Goal: Task Accomplishment & Management: Use online tool/utility

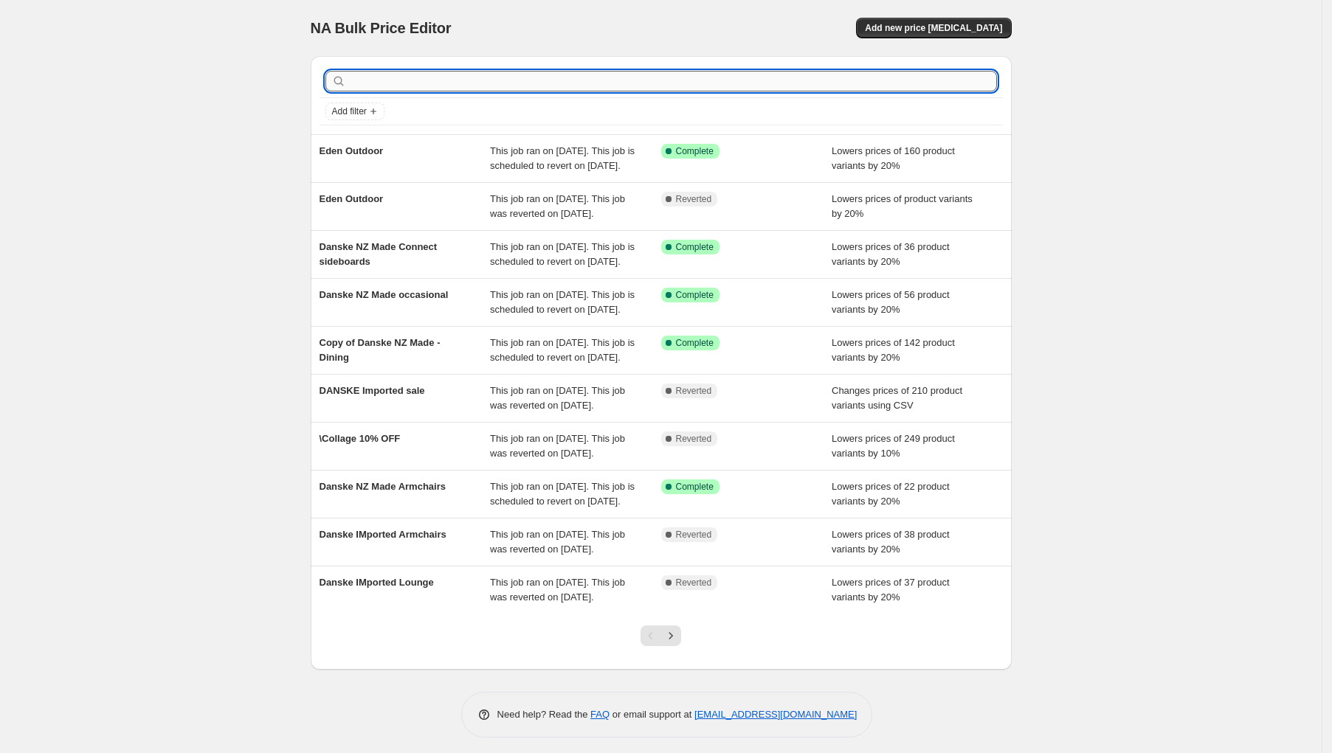
click at [374, 81] on input "text" at bounding box center [673, 81] width 648 height 21
type input "15%"
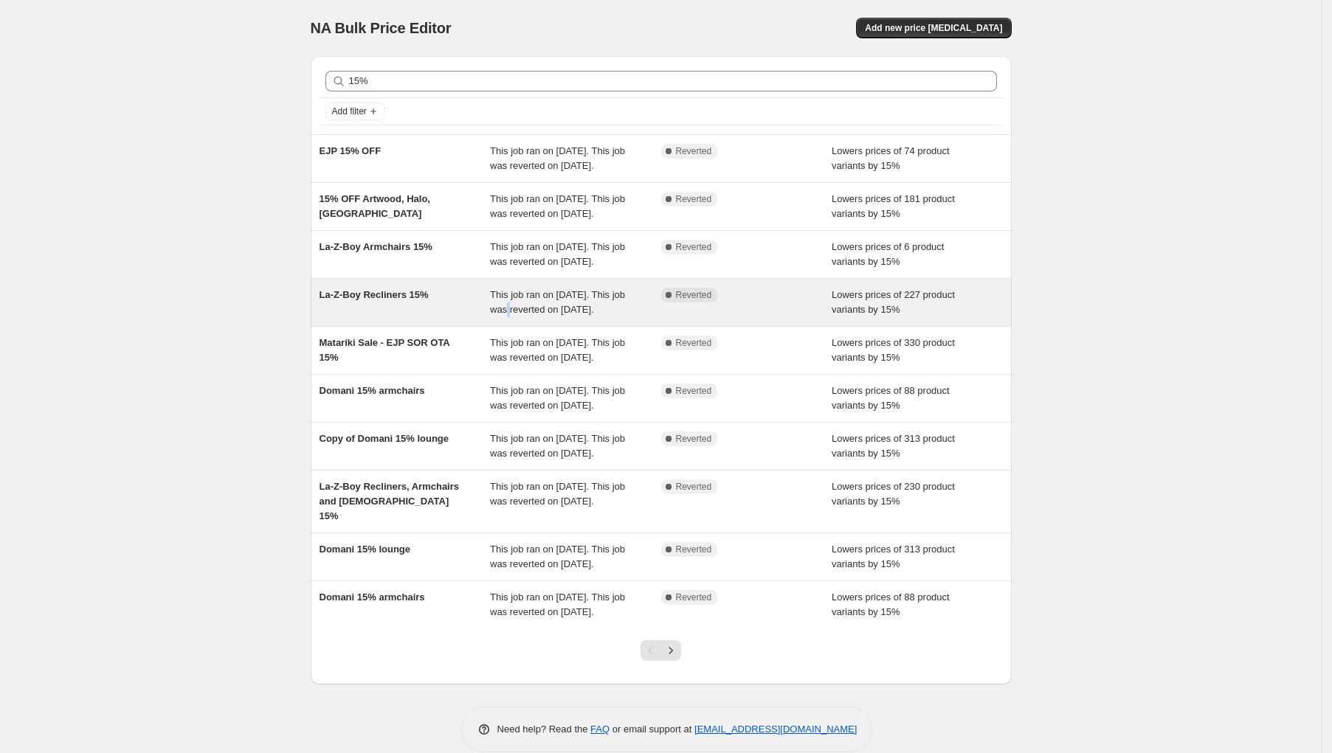
click at [520, 315] on span "This job ran on [DATE]. This job was reverted on [DATE]." at bounding box center [557, 302] width 135 height 26
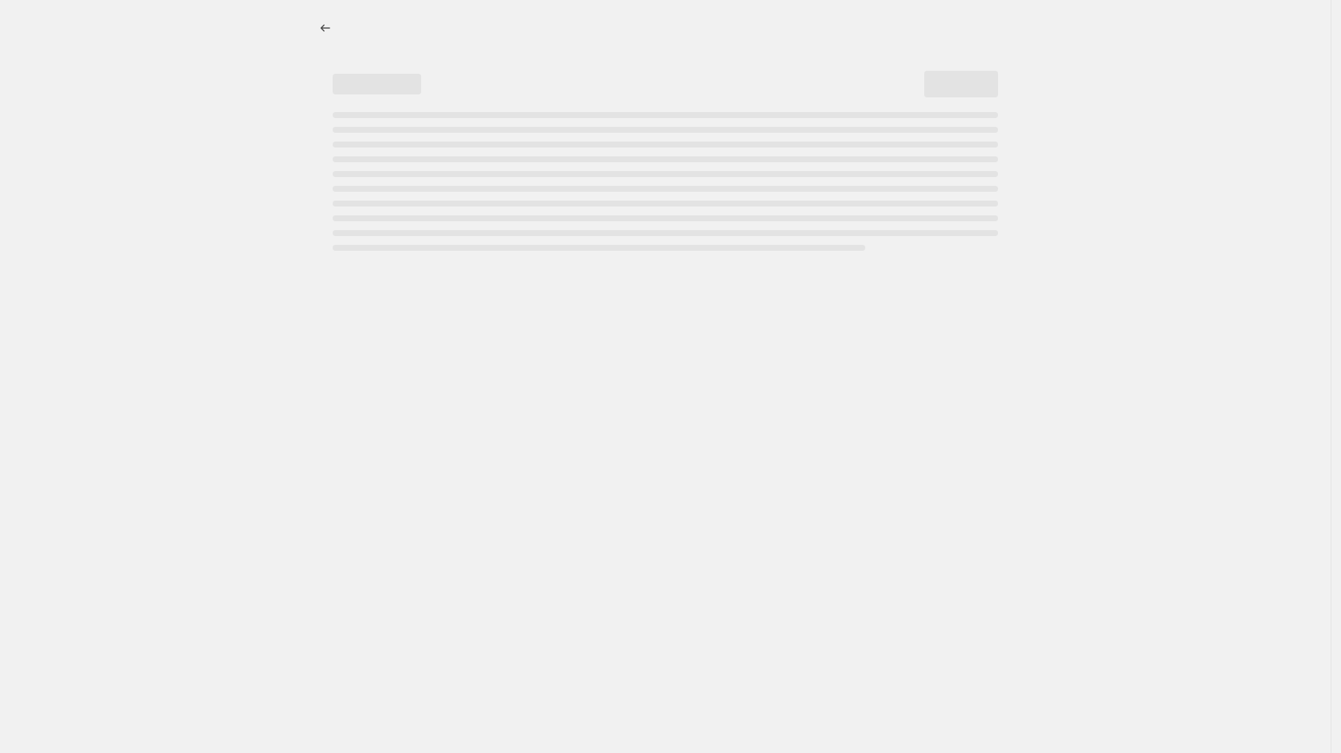
select select "percentage"
select select "pp"
select select "product_type"
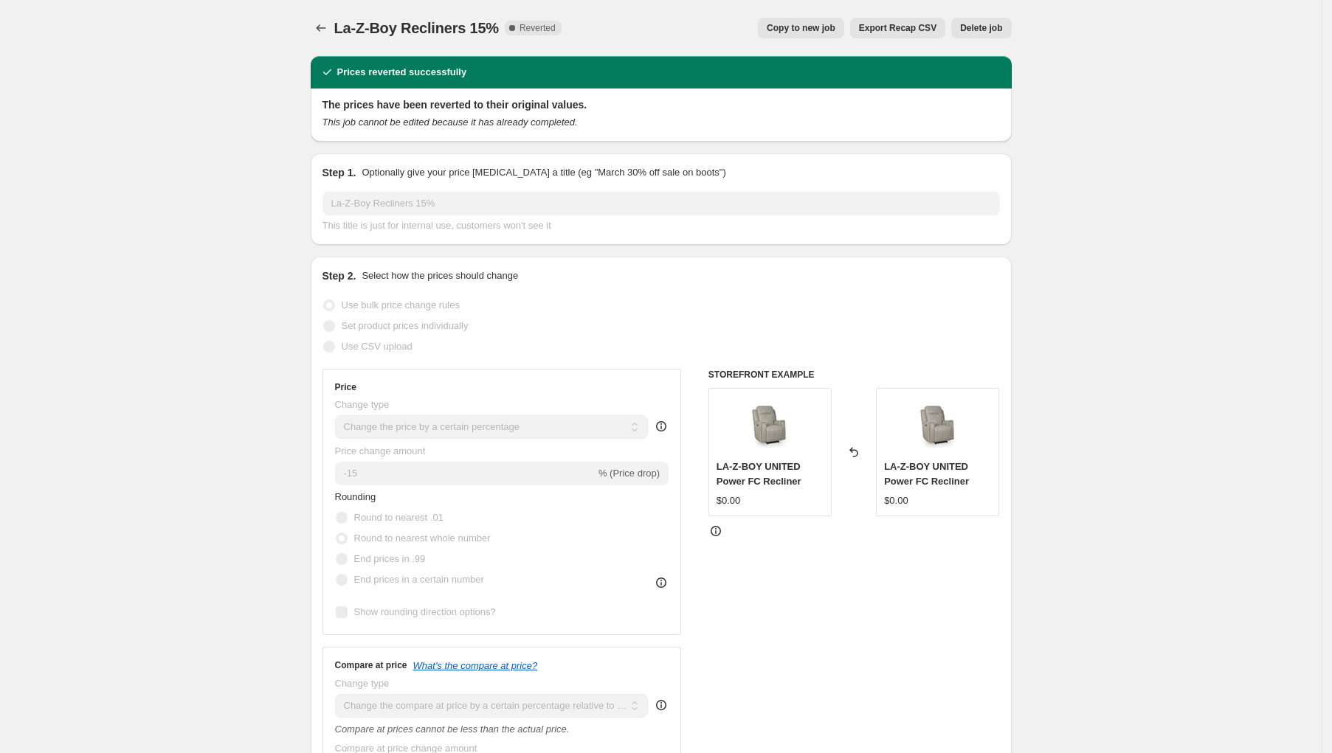
click at [796, 30] on span "Copy to new job" at bounding box center [801, 28] width 69 height 12
select select "percentage"
select select "pp"
select select "product_type"
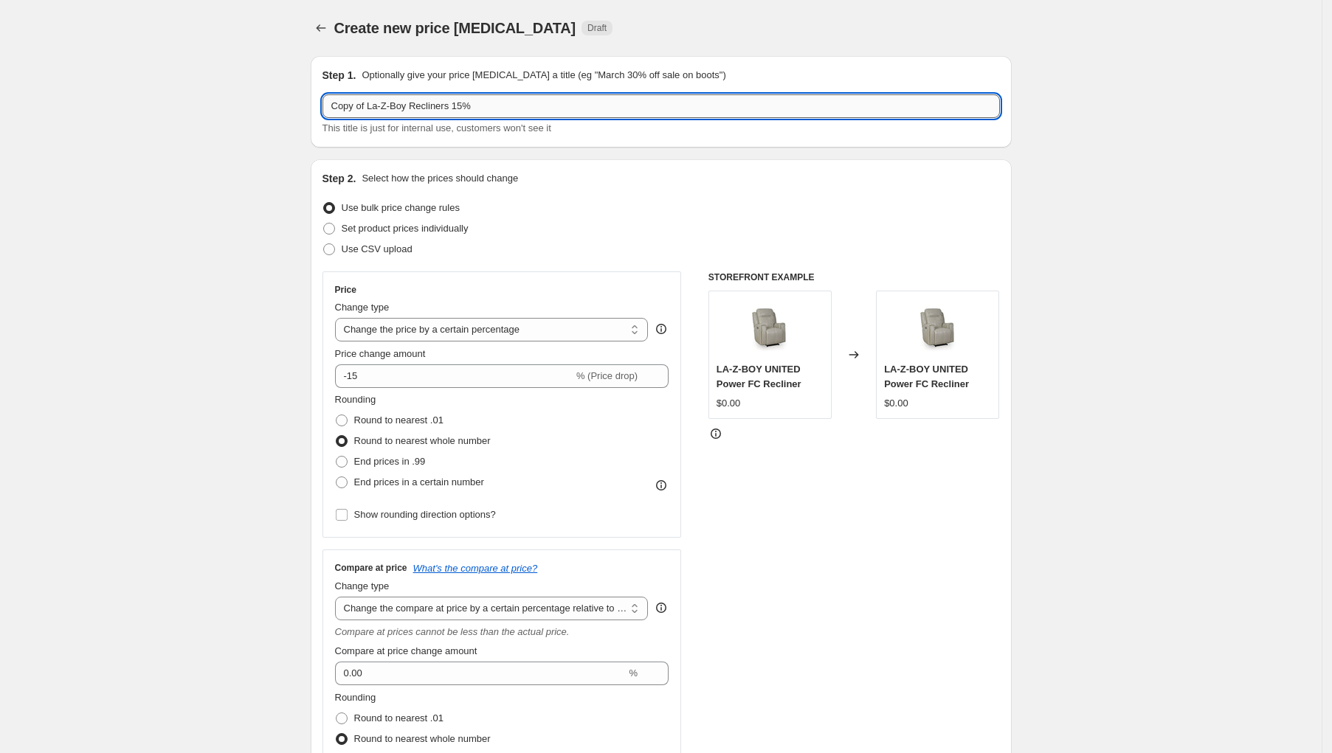
click at [463, 106] on input "Copy of La-Z-Boy Recliners 15%" at bounding box center [660, 106] width 677 height 24
drag, startPoint x: 373, startPoint y: 104, endPoint x: 328, endPoint y: 103, distance: 45.0
click at [328, 103] on input "Copy of La-Z-Boy Recliners Armcahirs 15%" at bounding box center [660, 106] width 677 height 24
type input "La-Z-Boy Recliners Armcahirs 15%"
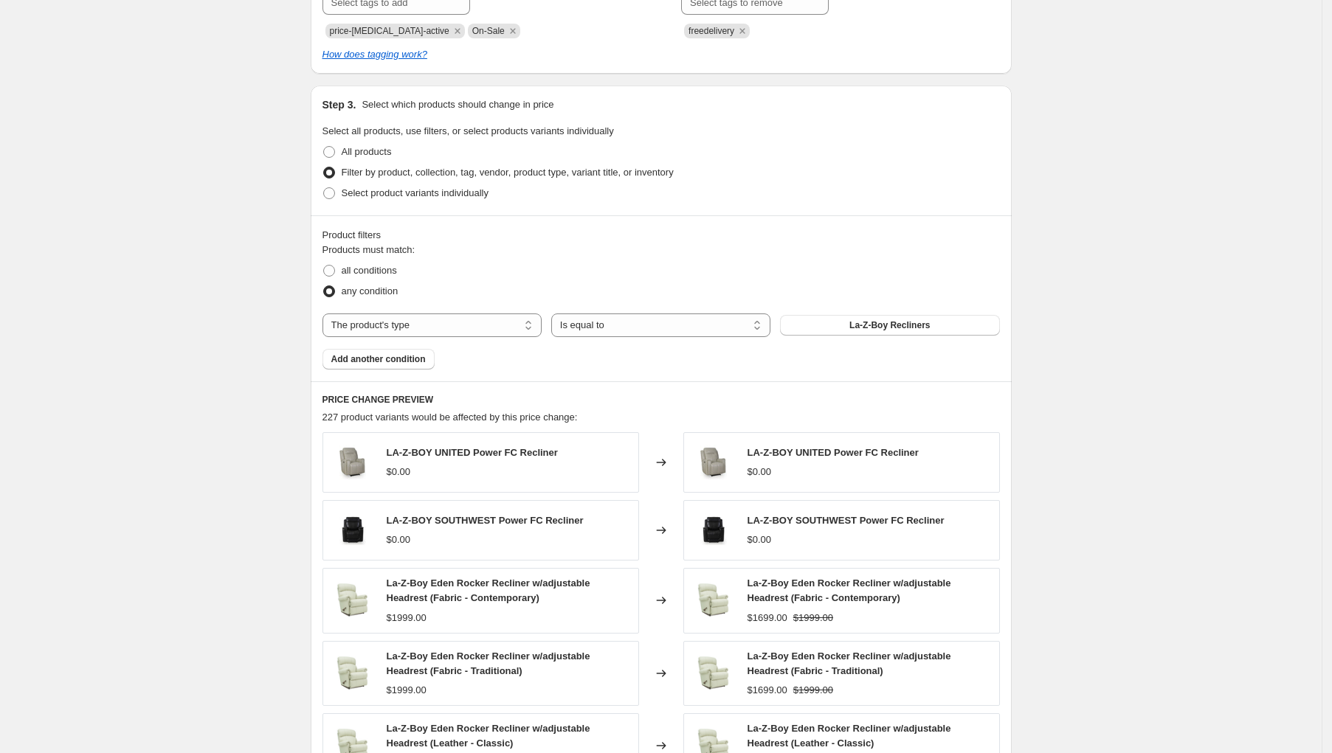
scroll to position [1015, 0]
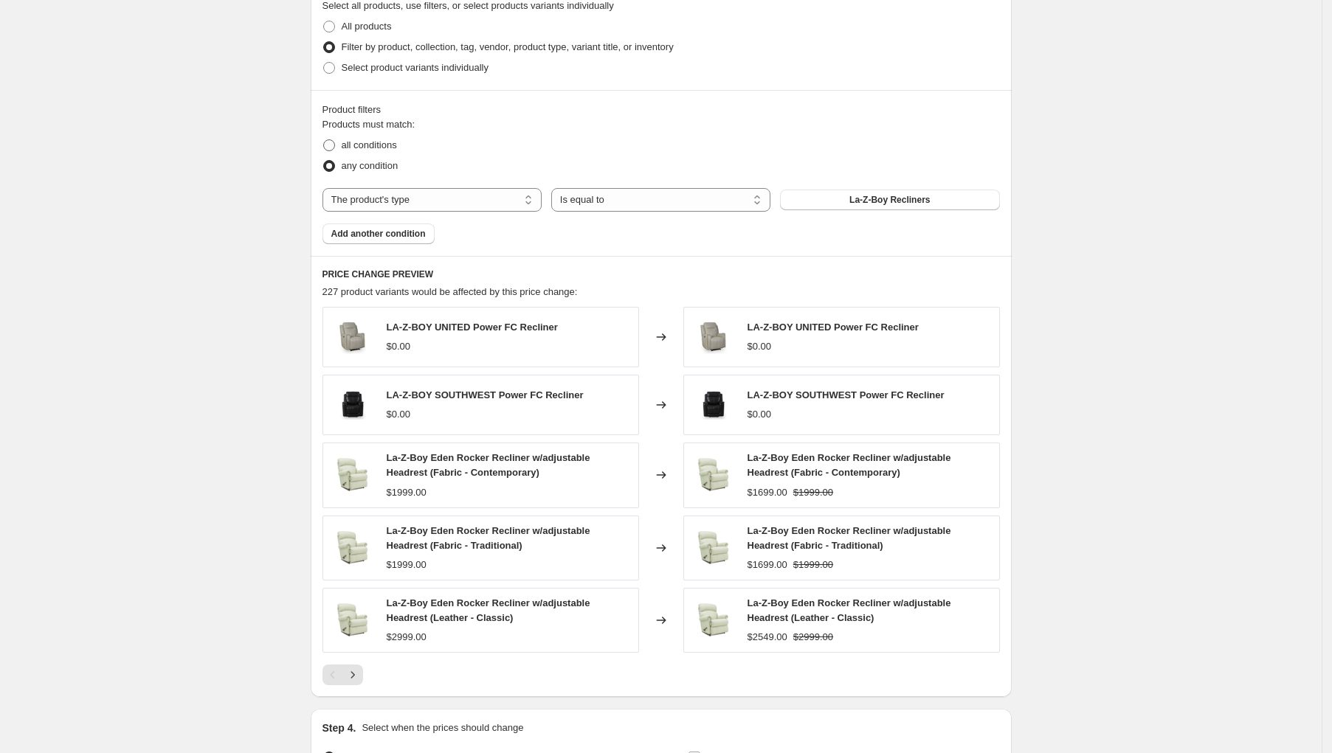
click at [388, 143] on span "all conditions" at bounding box center [369, 144] width 55 height 11
click at [324, 140] on input "all conditions" at bounding box center [323, 139] width 1 height 1
radio input "true"
click at [367, 168] on span "any condition" at bounding box center [370, 165] width 57 height 11
click at [324, 161] on input "any condition" at bounding box center [323, 160] width 1 height 1
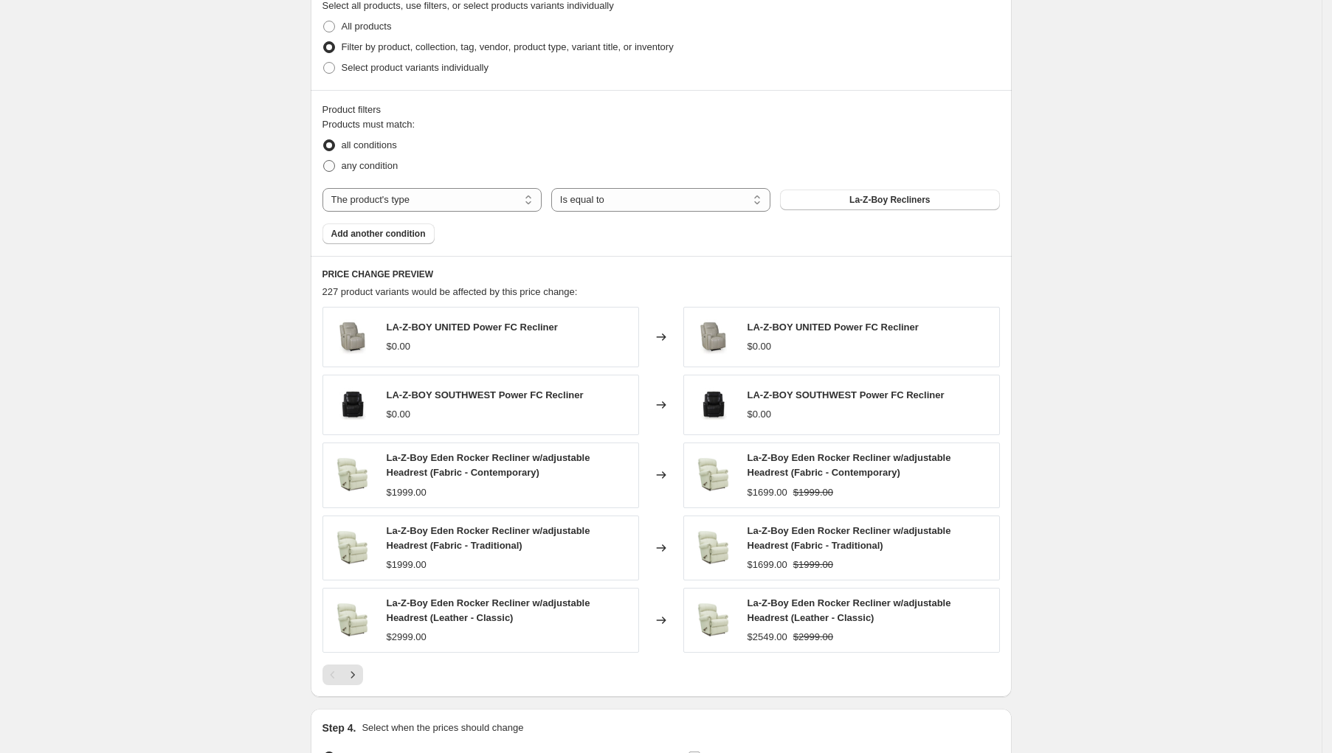
radio input "true"
click at [377, 231] on span "Add another condition" at bounding box center [378, 234] width 94 height 12
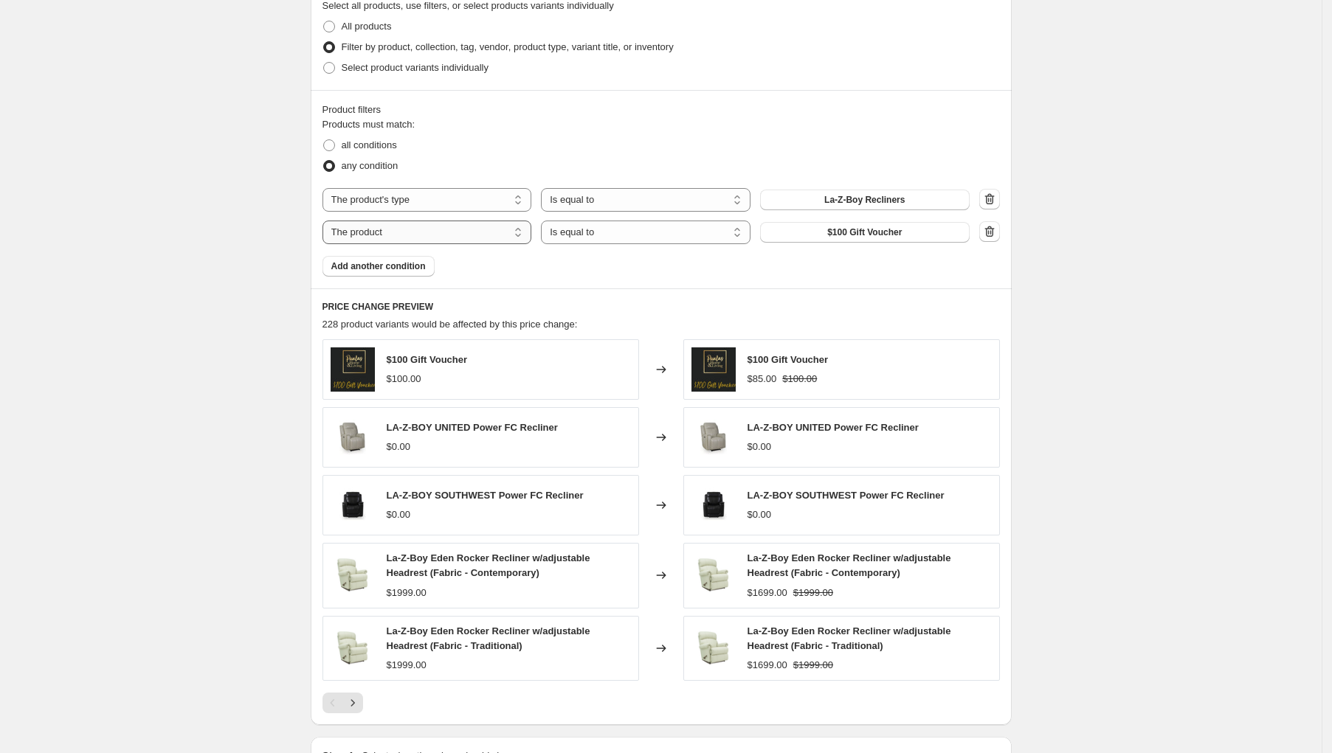
click at [369, 234] on select "The product The product's collection The product's tag The product's vendor The…" at bounding box center [427, 233] width 210 height 24
select select "product_type"
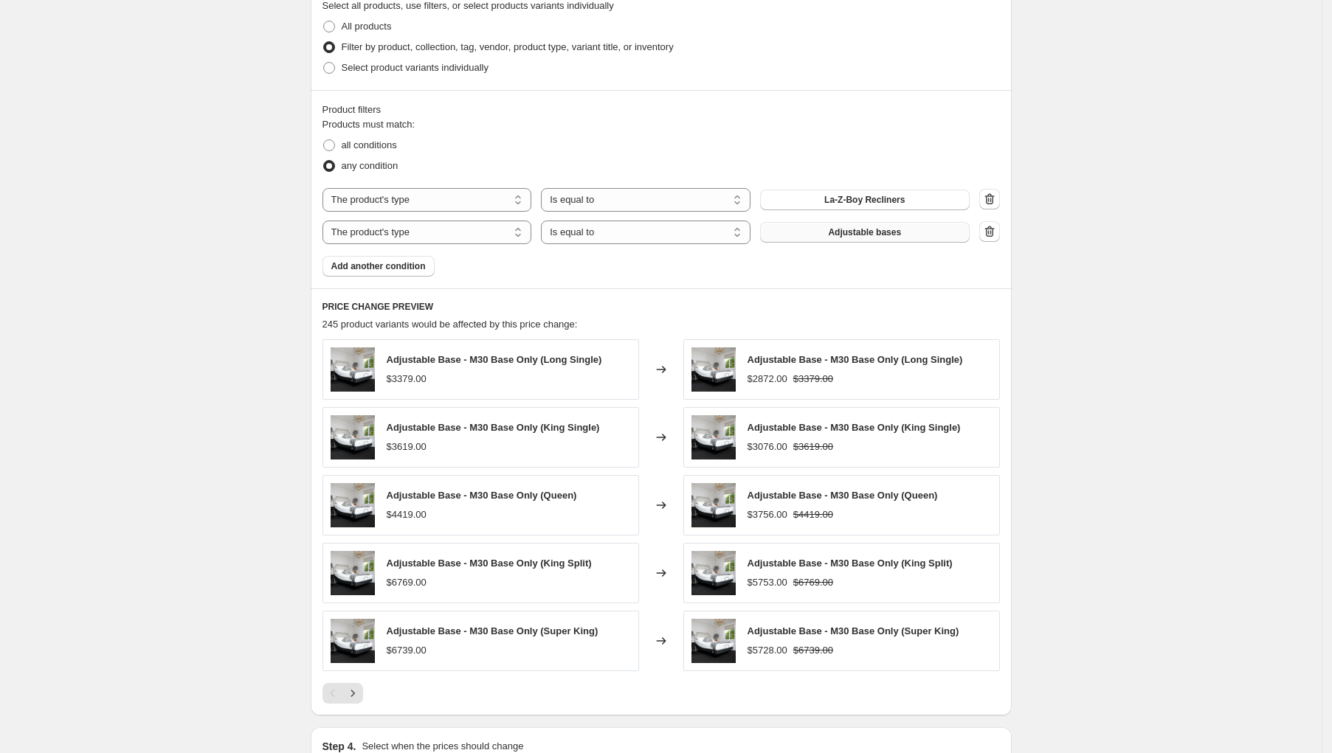
click at [835, 231] on span "Adjustable bases" at bounding box center [864, 233] width 73 height 12
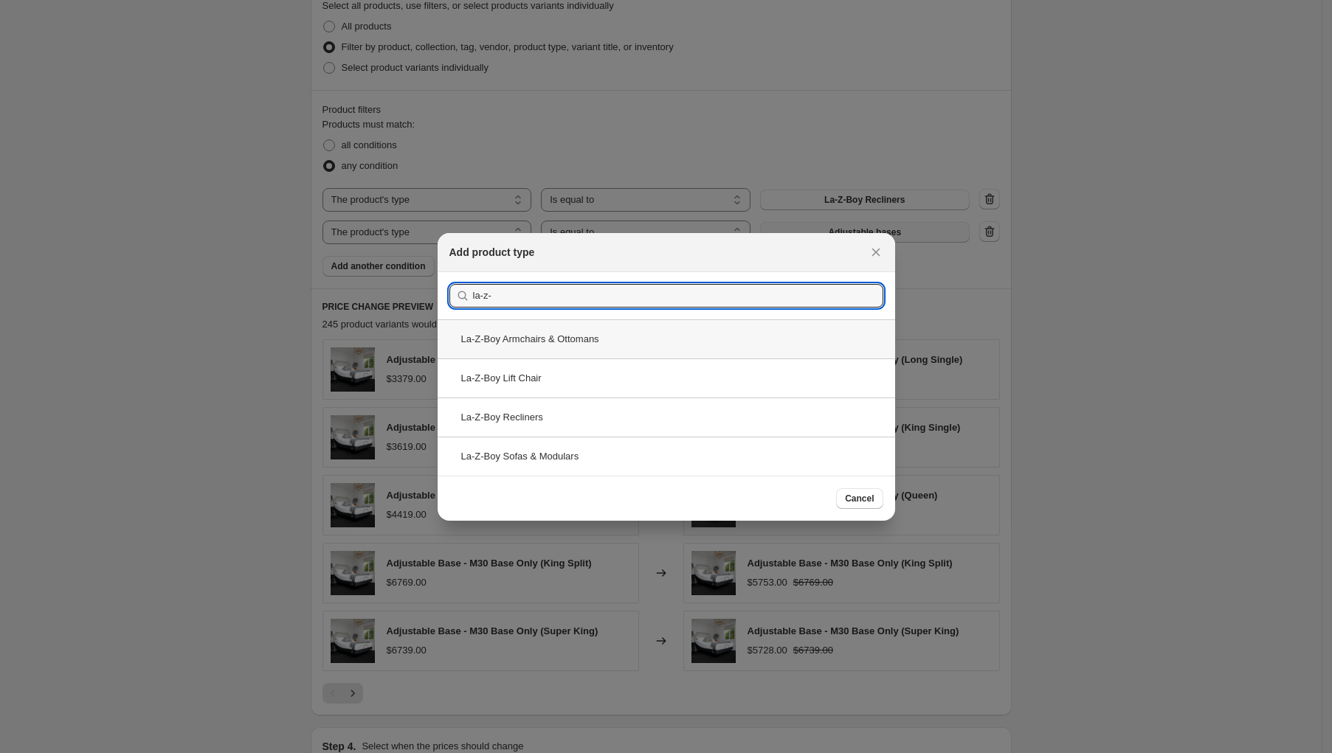
type input "la-z-"
click at [539, 339] on div "La-Z-Boy Armchairs & Ottomans" at bounding box center [666, 338] width 457 height 39
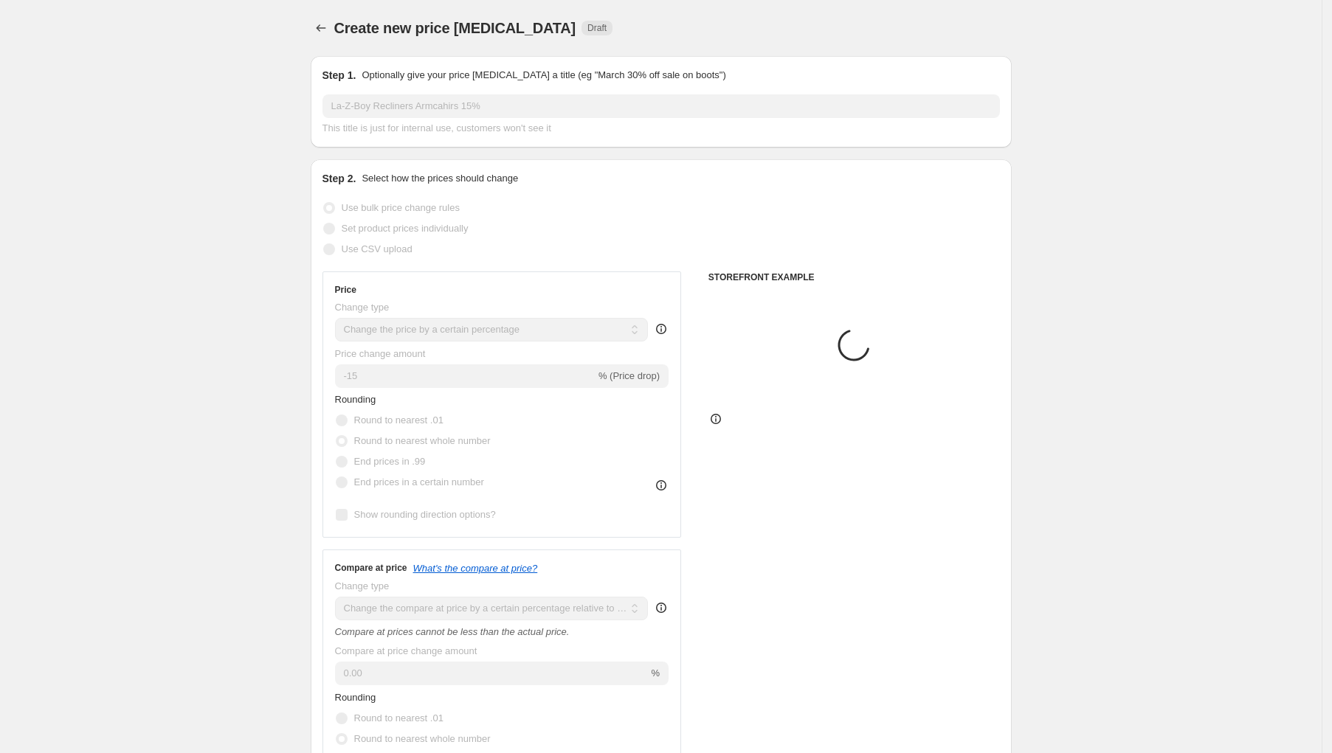
scroll to position [1015, 0]
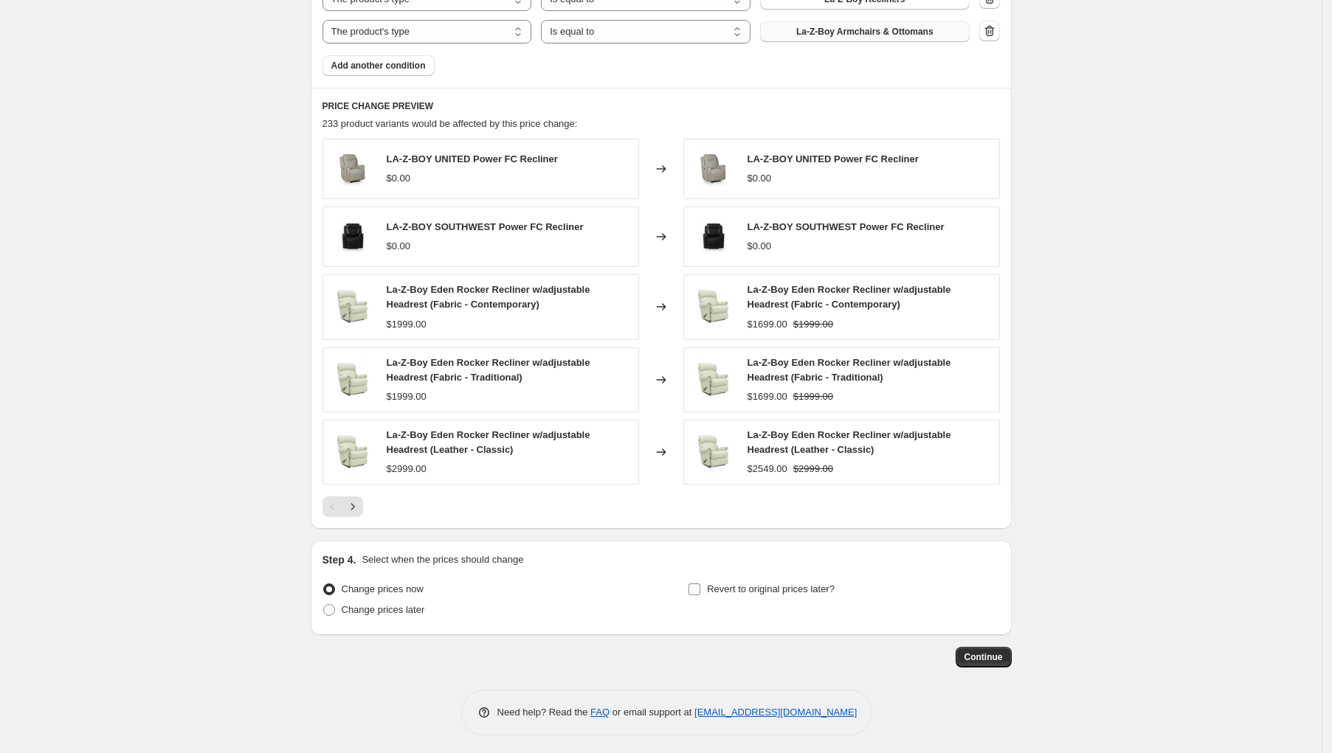
click at [761, 587] on span "Revert to original prices later?" at bounding box center [771, 589] width 128 height 11
click at [700, 587] on input "Revert to original prices later?" at bounding box center [694, 590] width 12 height 12
checkbox input "true"
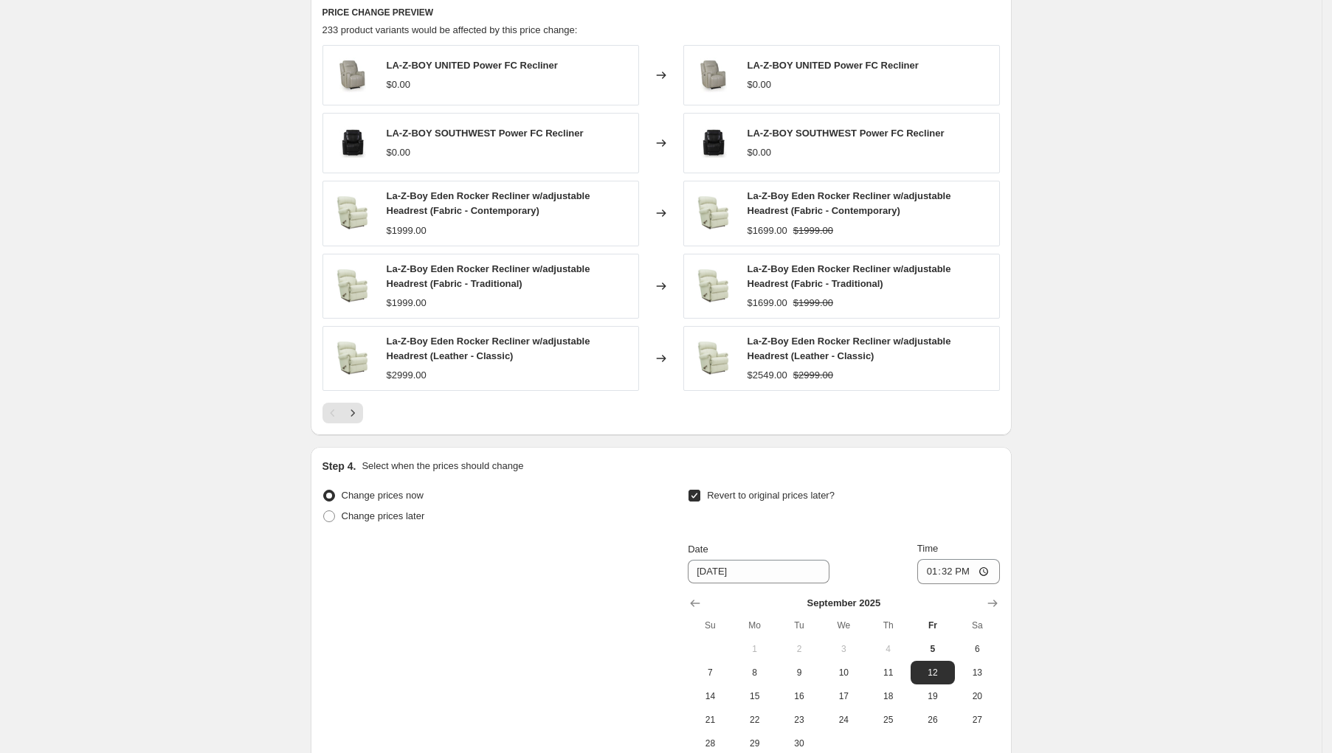
scroll to position [1468, 0]
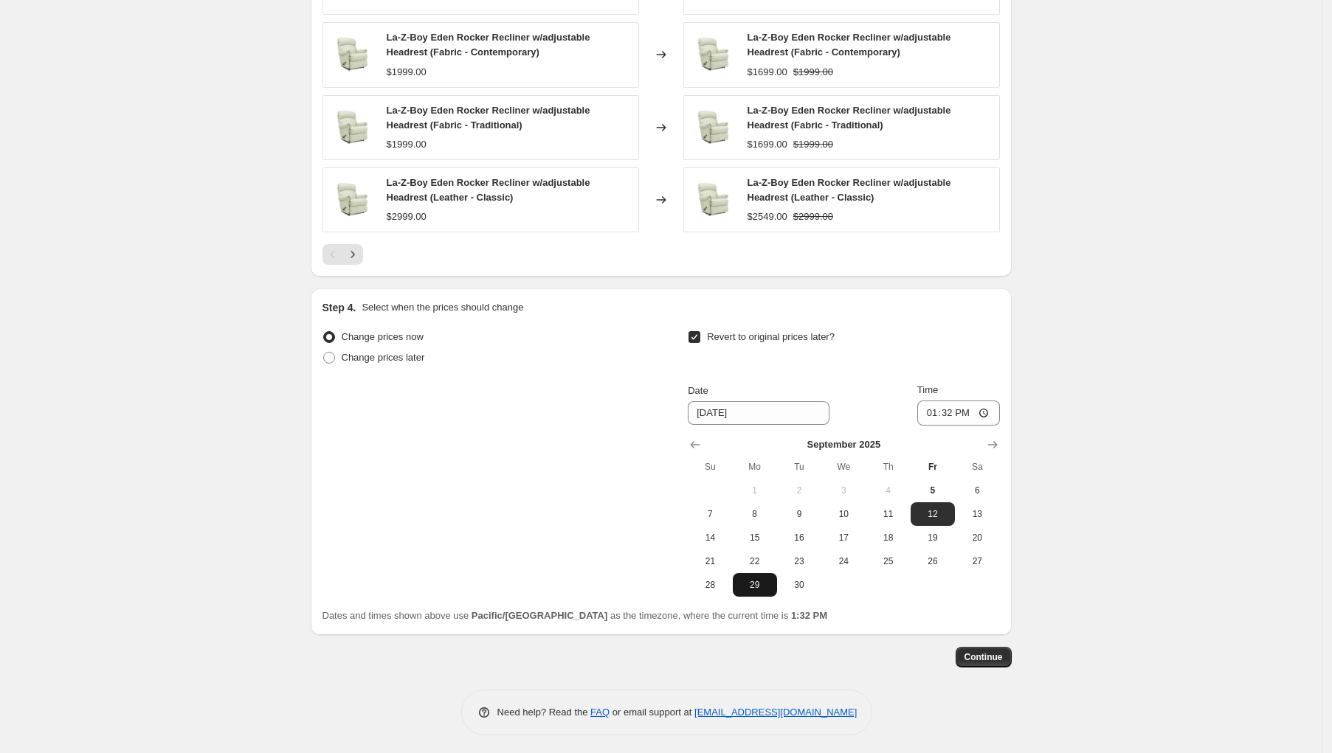
click at [767, 581] on span "29" at bounding box center [755, 585] width 32 height 12
type input "[DATE]"
click at [933, 408] on input "13:32" at bounding box center [958, 413] width 83 height 25
type input "21:32"
click at [984, 660] on button "Continue" at bounding box center [984, 657] width 56 height 21
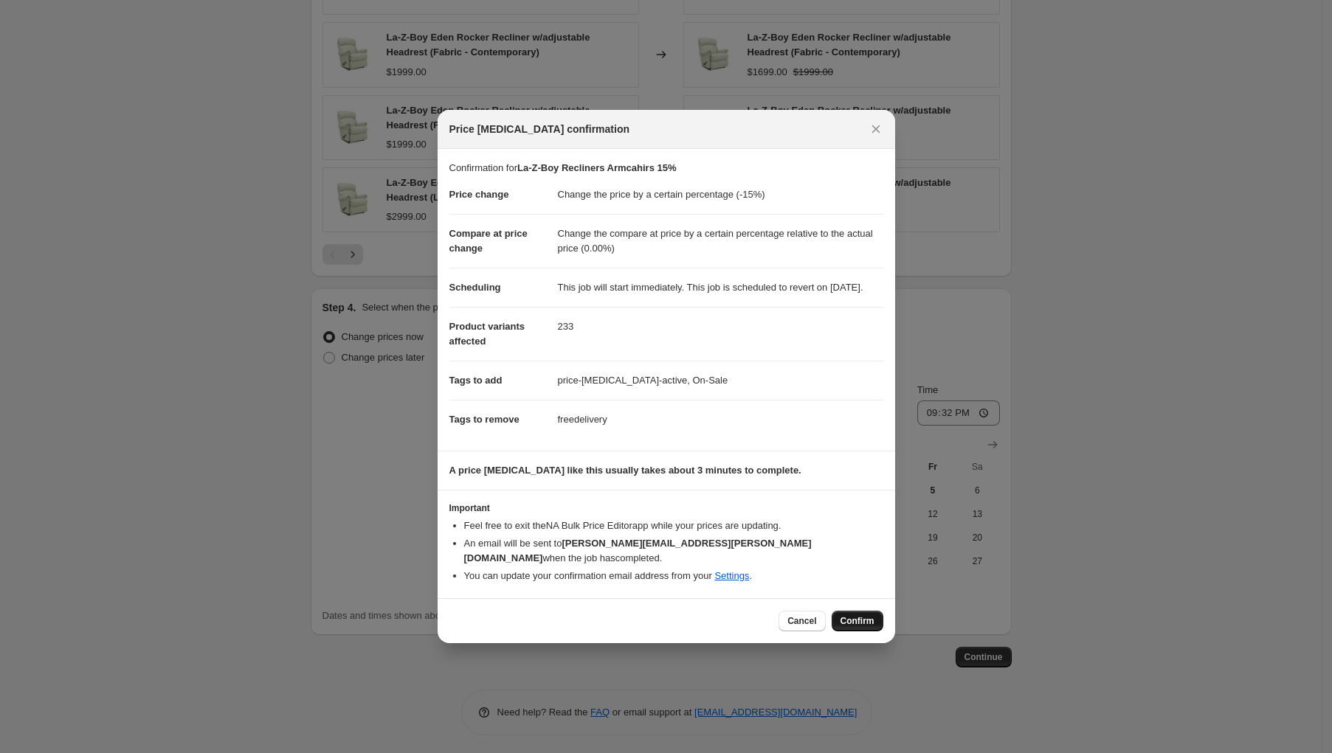
click at [850, 615] on span "Confirm" at bounding box center [857, 621] width 34 height 12
type input "La-Z-Boy Recliners Armcahirs 15%"
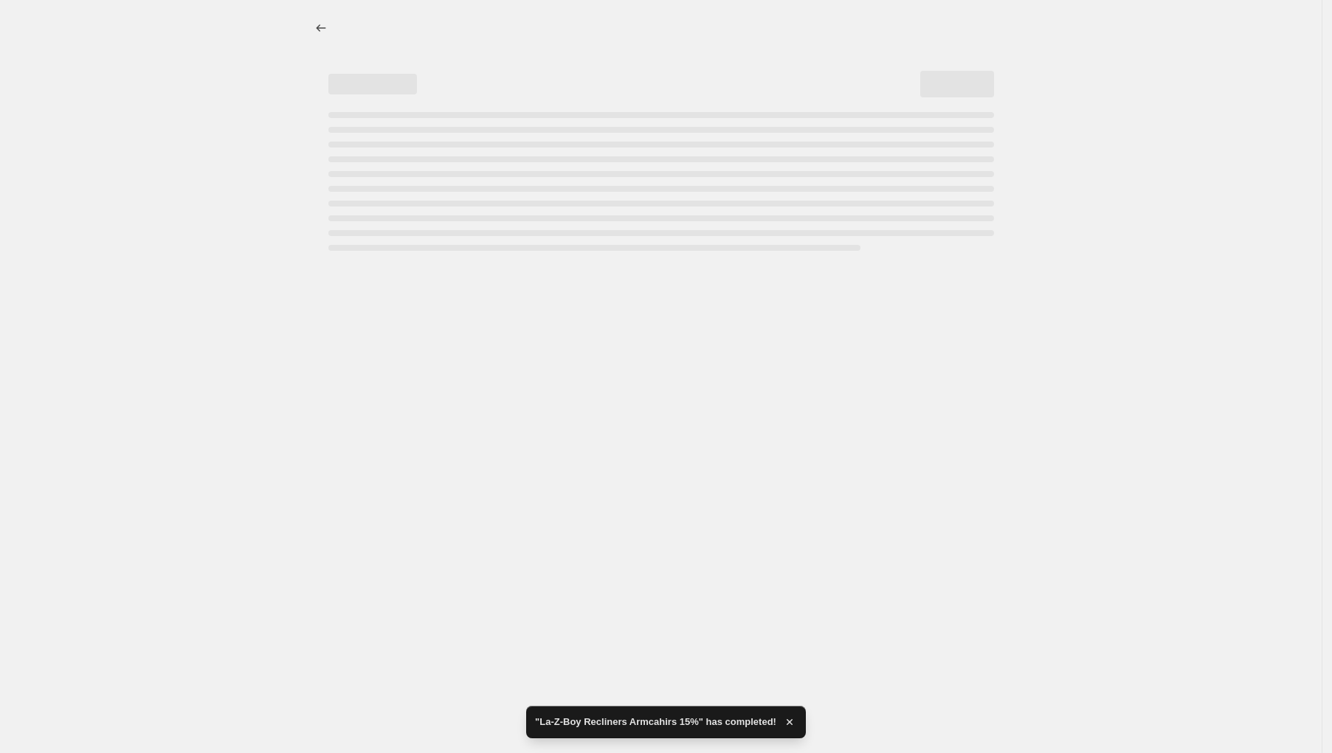
select select "percentage"
select select "pp"
select select "product_type"
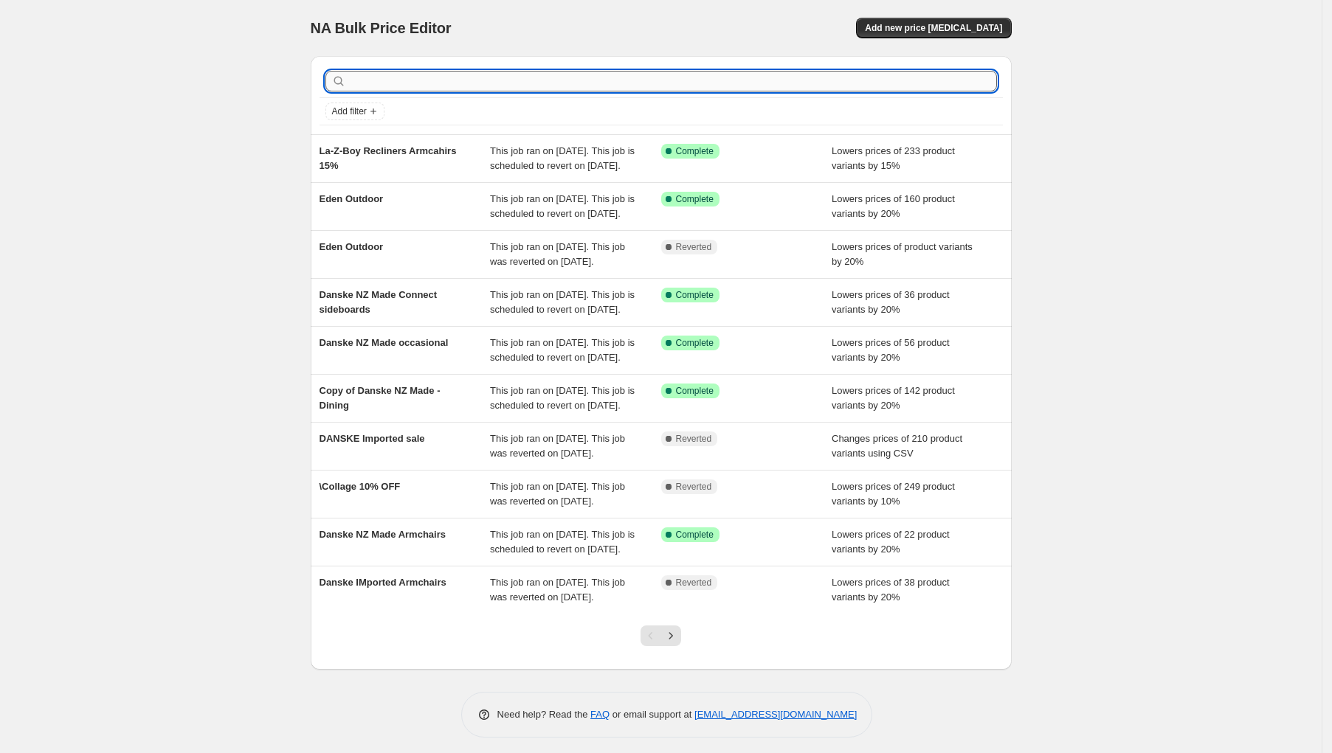
click at [359, 83] on input "text" at bounding box center [673, 81] width 648 height 21
type input "20%"
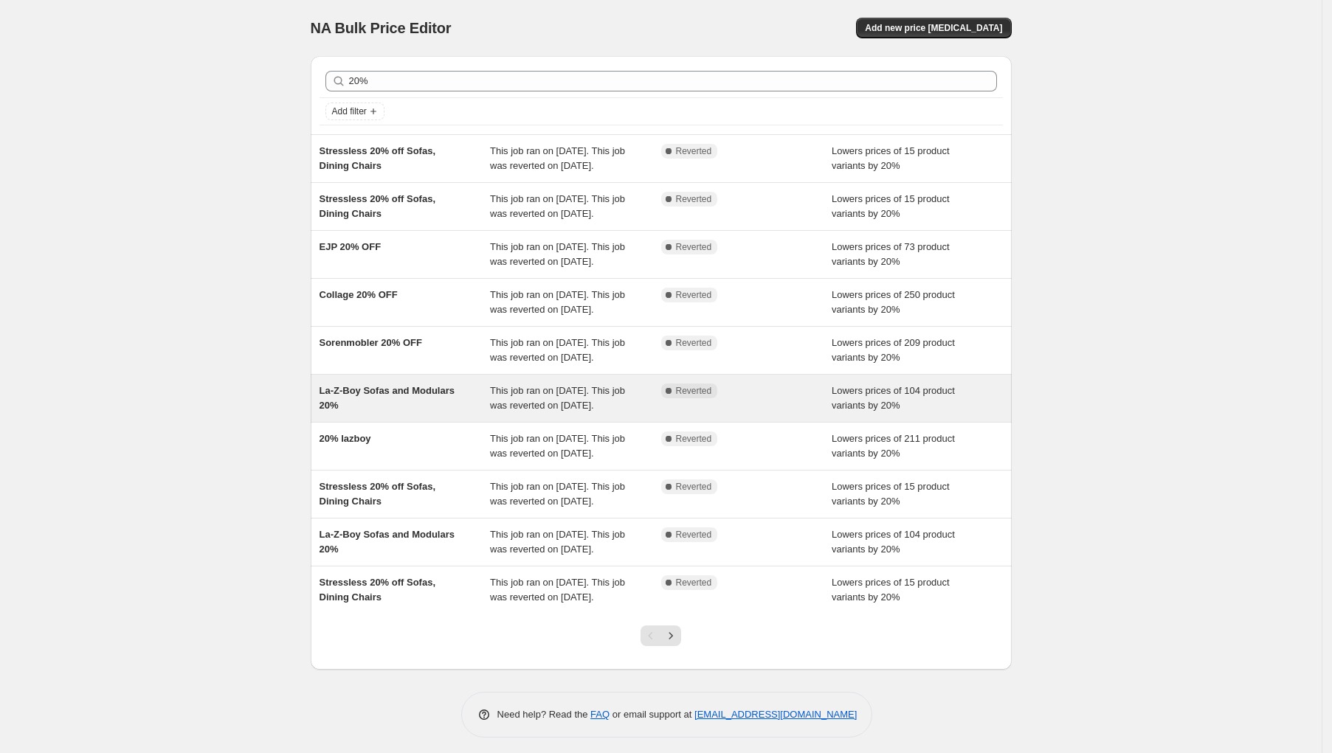
click at [455, 413] on div "La-Z-Boy Sofas and Modulars 20%" at bounding box center [404, 399] width 171 height 30
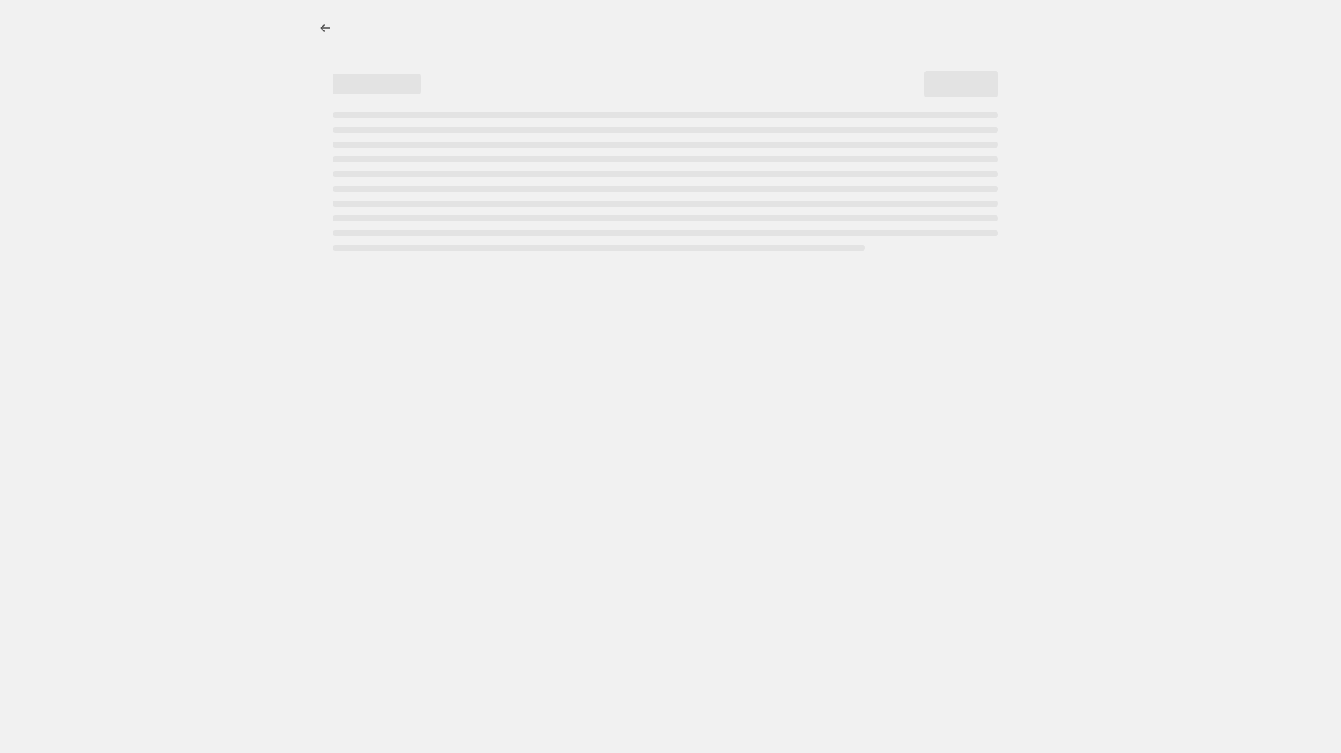
select select "percentage"
select select "pp"
select select "product_type"
select select "product_status"
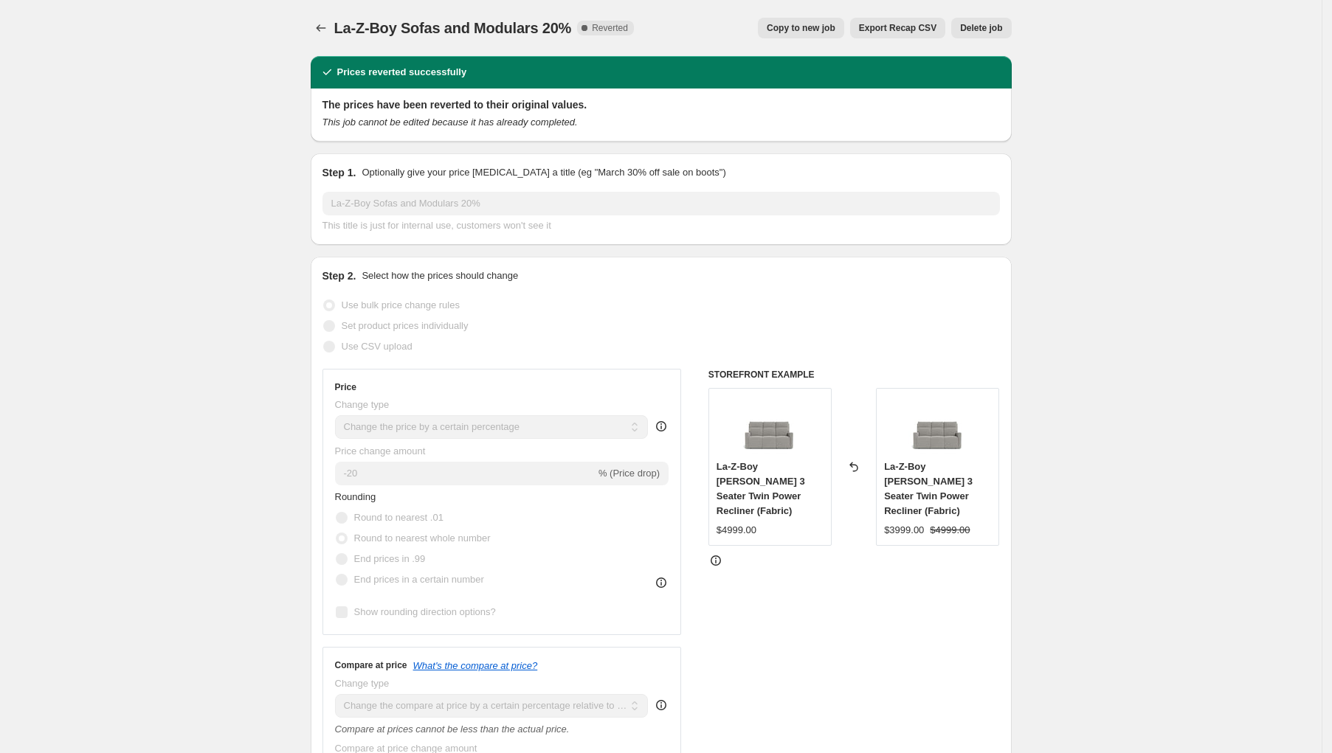
click at [806, 27] on span "Copy to new job" at bounding box center [801, 28] width 69 height 12
select select "percentage"
select select "pp"
select select "product_type"
select select "product_status"
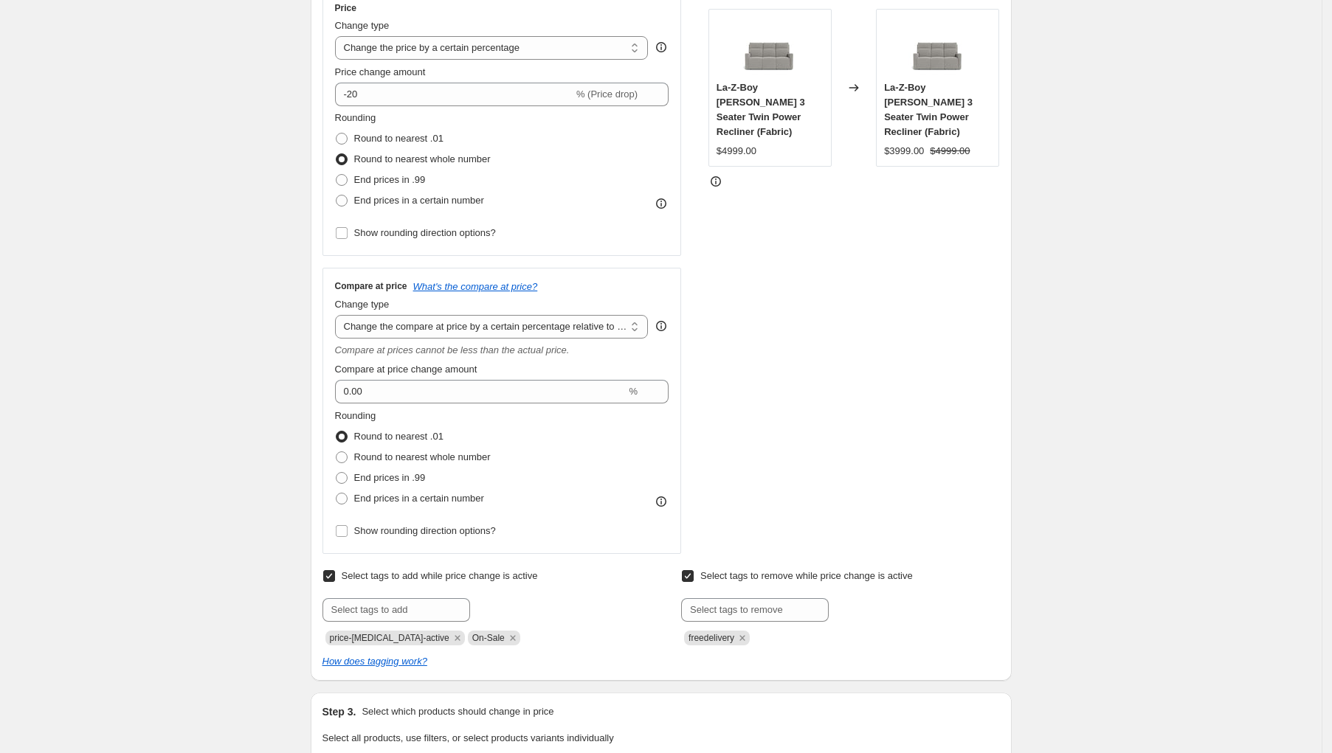
scroll to position [184, 0]
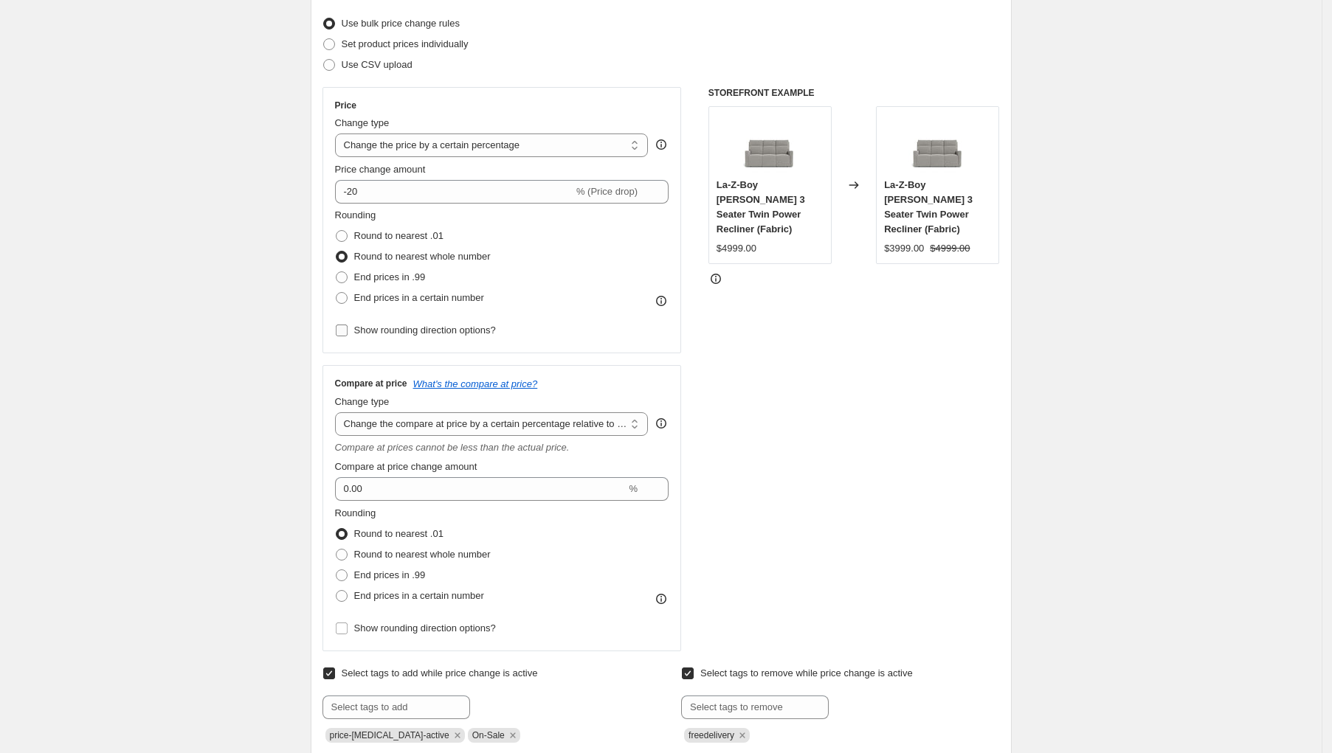
click at [435, 337] on span "Show rounding direction options?" at bounding box center [425, 330] width 142 height 15
click at [348, 336] on input "Show rounding direction options?" at bounding box center [342, 331] width 12 height 12
checkbox input "true"
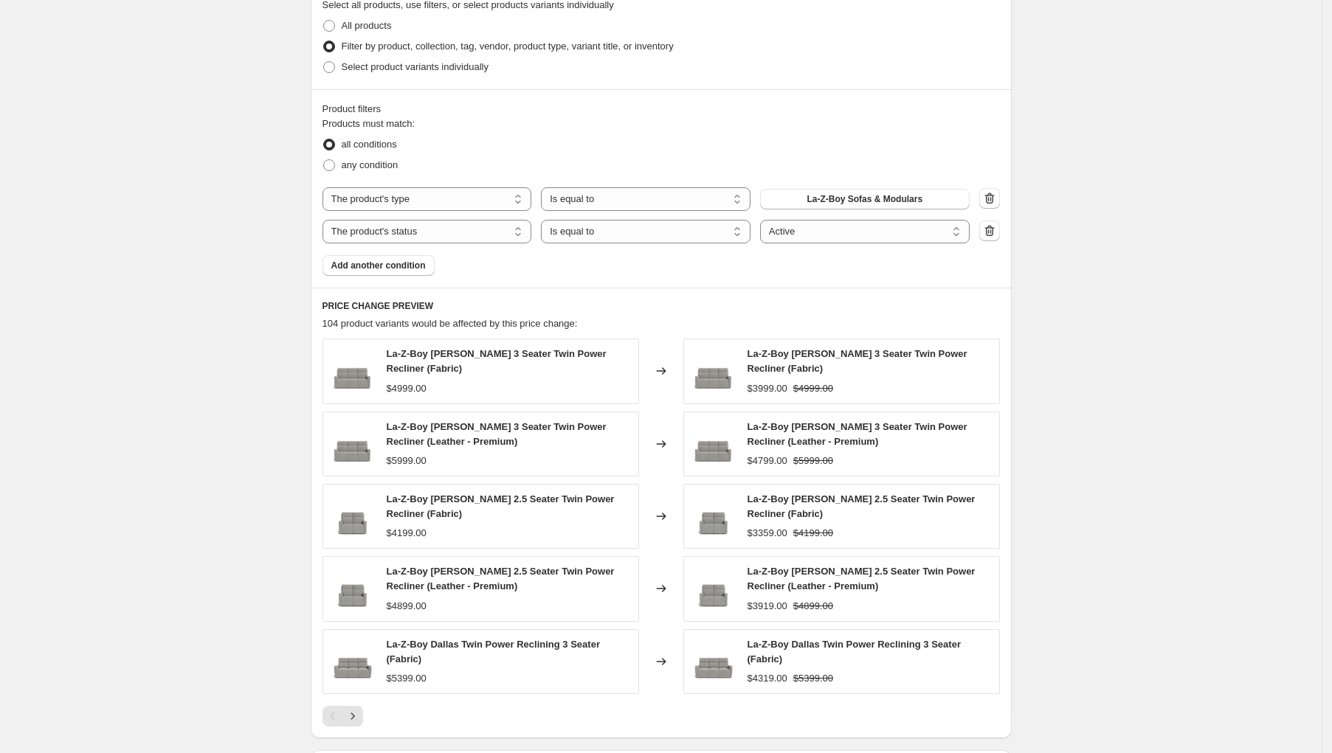
scroll to position [1316, 0]
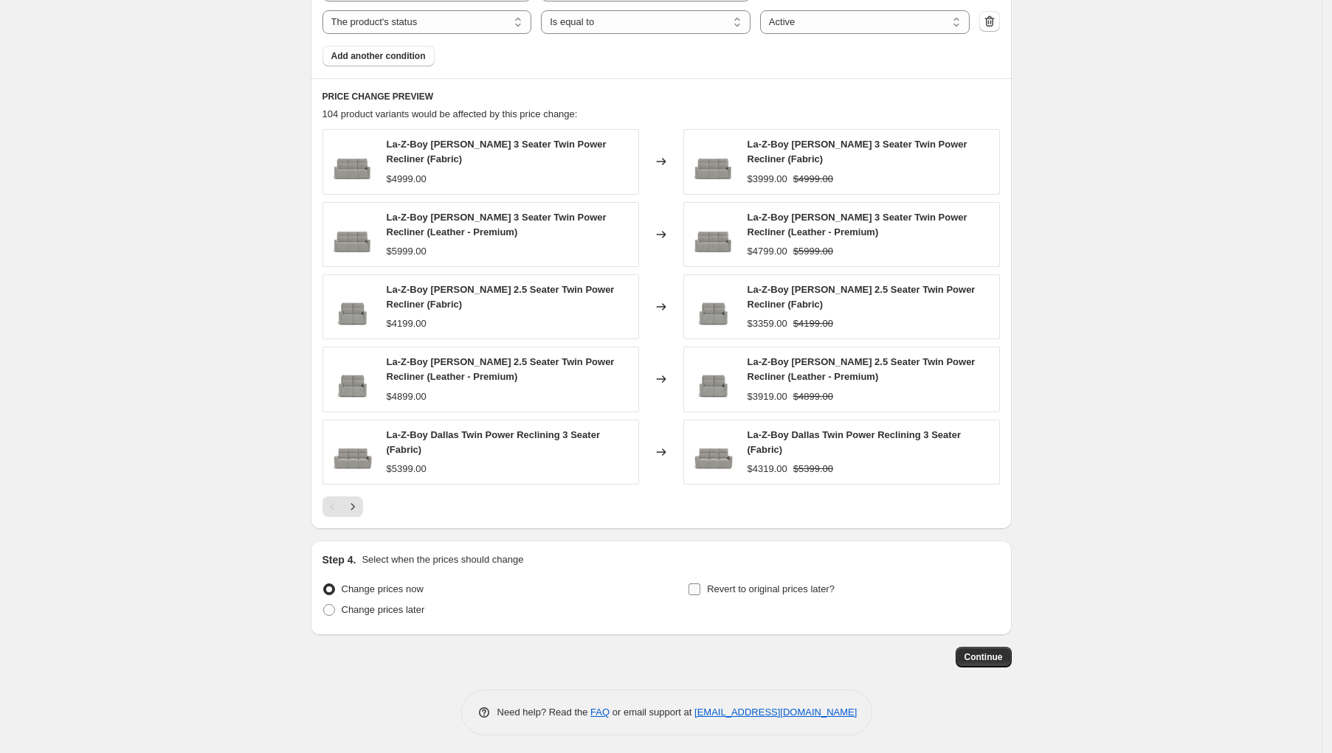
click at [714, 582] on span "Revert to original prices later?" at bounding box center [771, 589] width 128 height 15
click at [700, 584] on input "Revert to original prices later?" at bounding box center [694, 590] width 12 height 12
checkbox input "true"
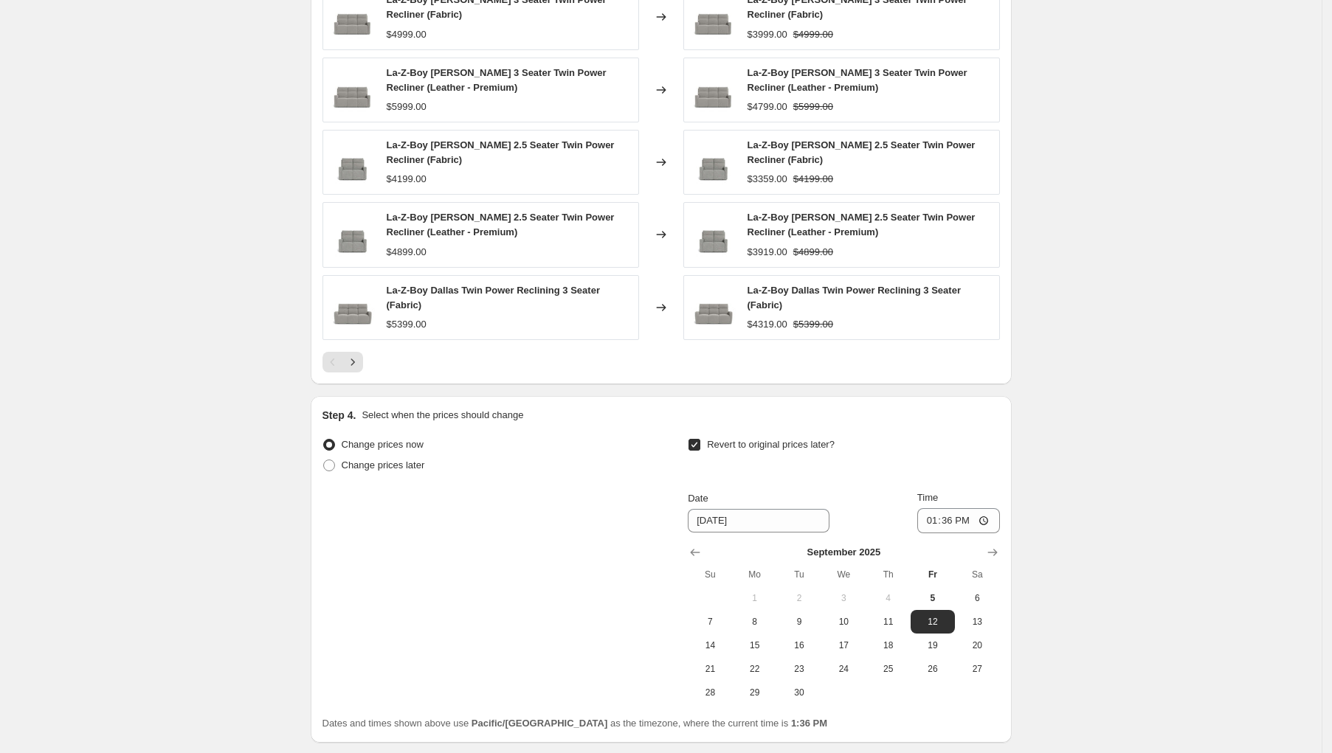
scroll to position [1568, 0]
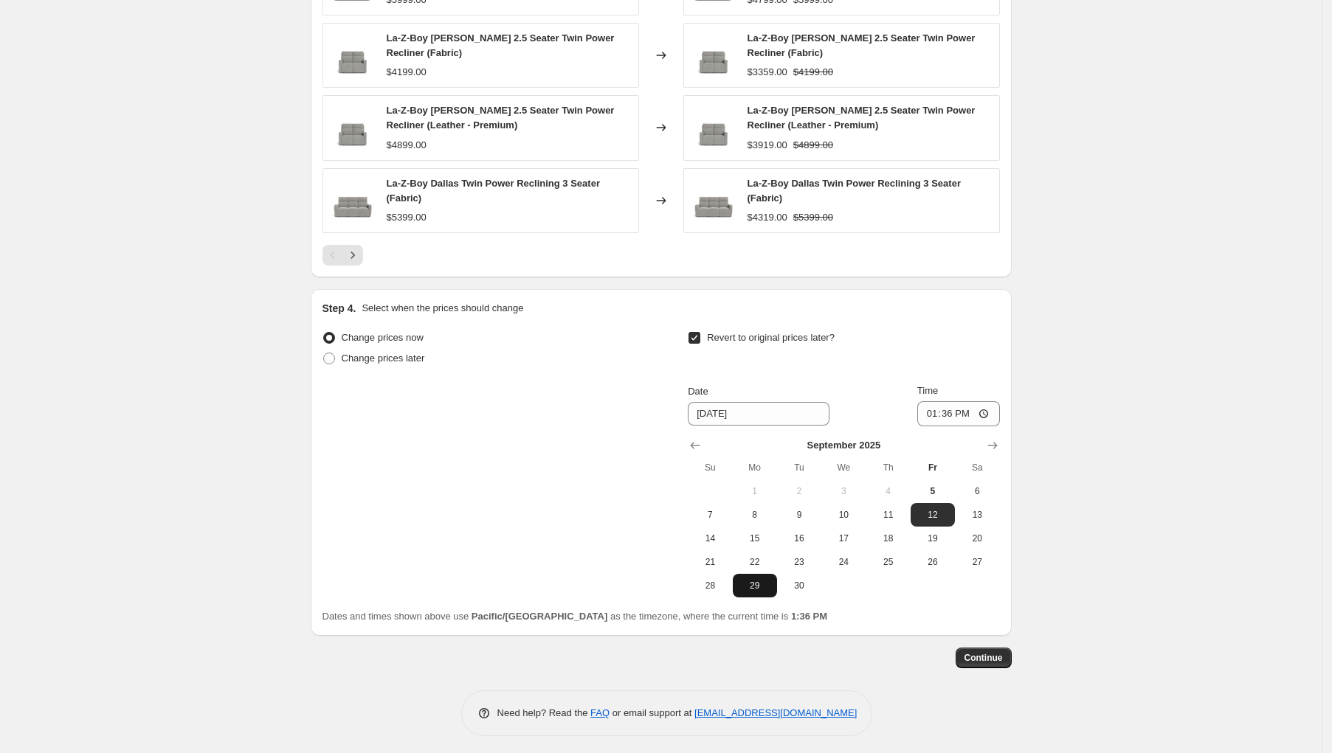
click at [761, 581] on span "29" at bounding box center [755, 586] width 32 height 12
type input "[DATE]"
click at [933, 410] on input "13:36" at bounding box center [958, 413] width 83 height 25
type input "22:36"
click at [987, 652] on span "Continue" at bounding box center [983, 658] width 38 height 12
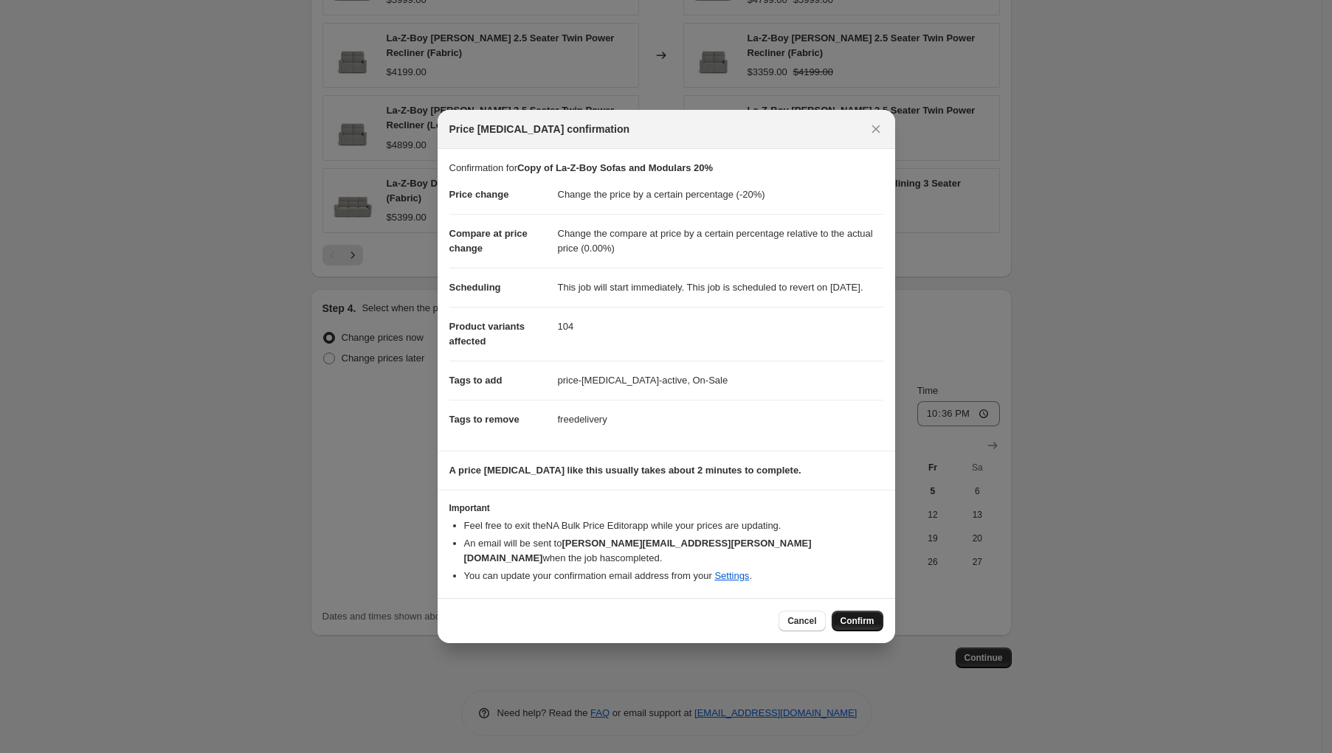
click at [861, 623] on span "Confirm" at bounding box center [857, 621] width 34 height 12
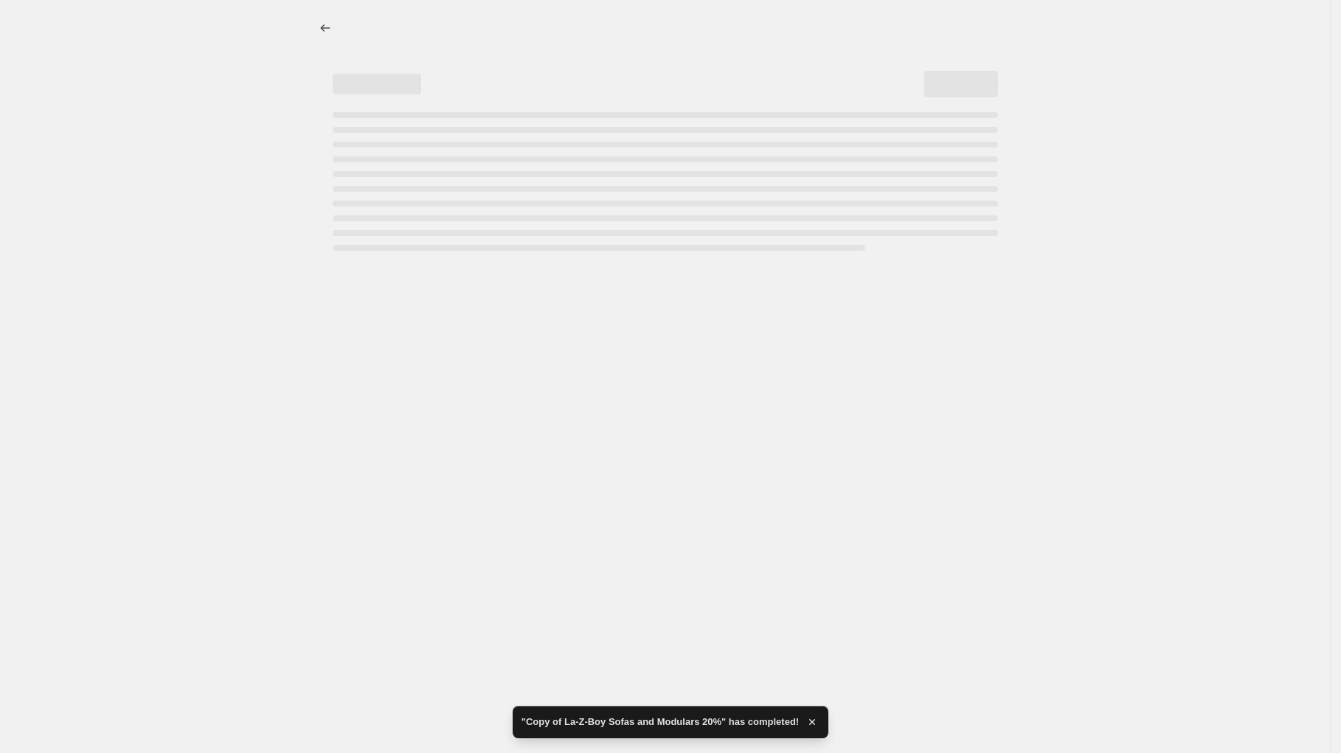
select select "percentage"
select select "pp"
select select "product_type"
select select "product_status"
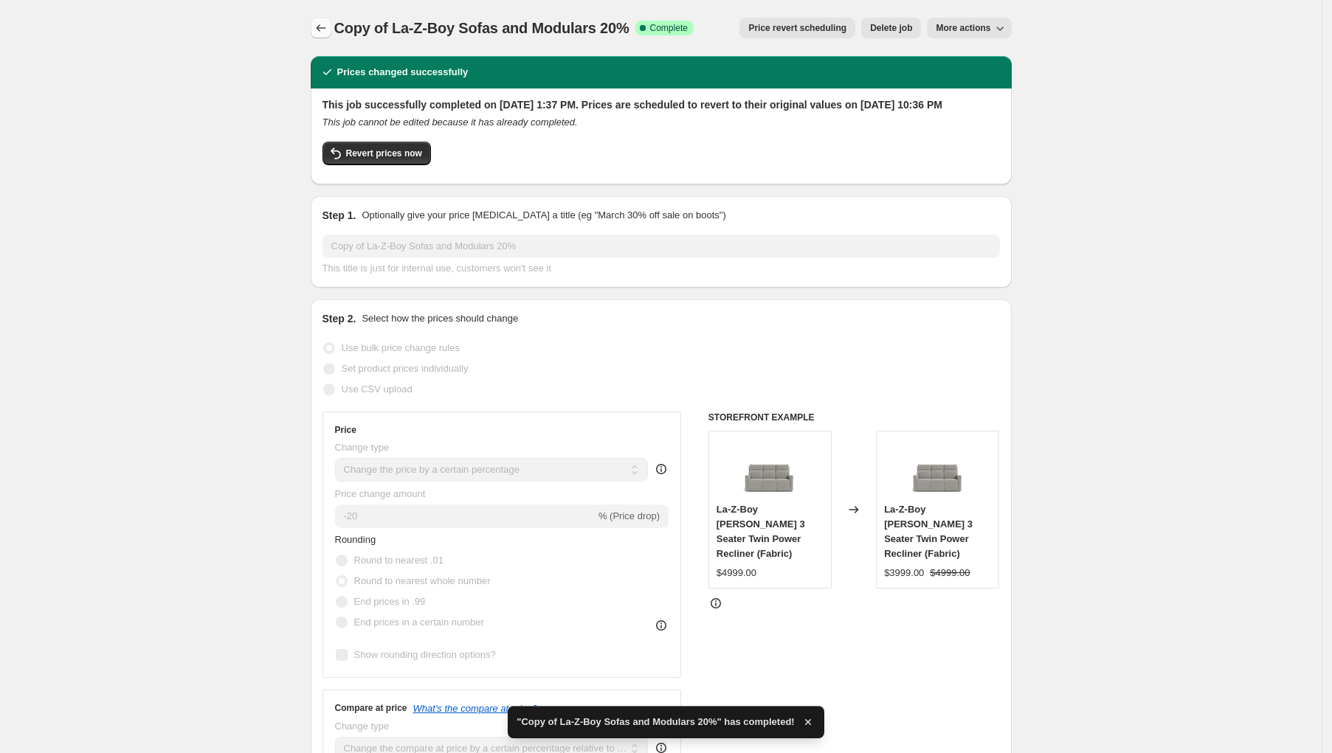
click at [328, 28] on icon "Price change jobs" at bounding box center [321, 28] width 15 height 15
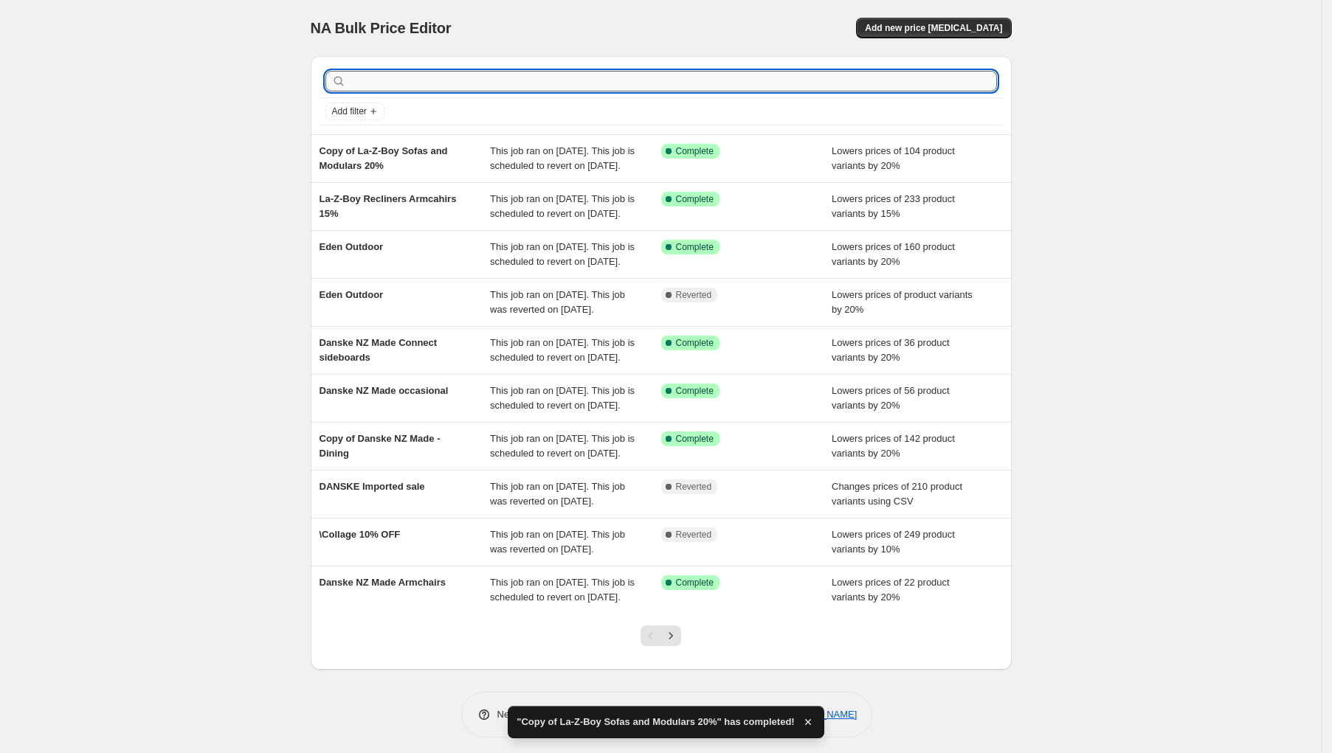
click at [376, 82] on input "text" at bounding box center [673, 81] width 648 height 21
type input "lift"
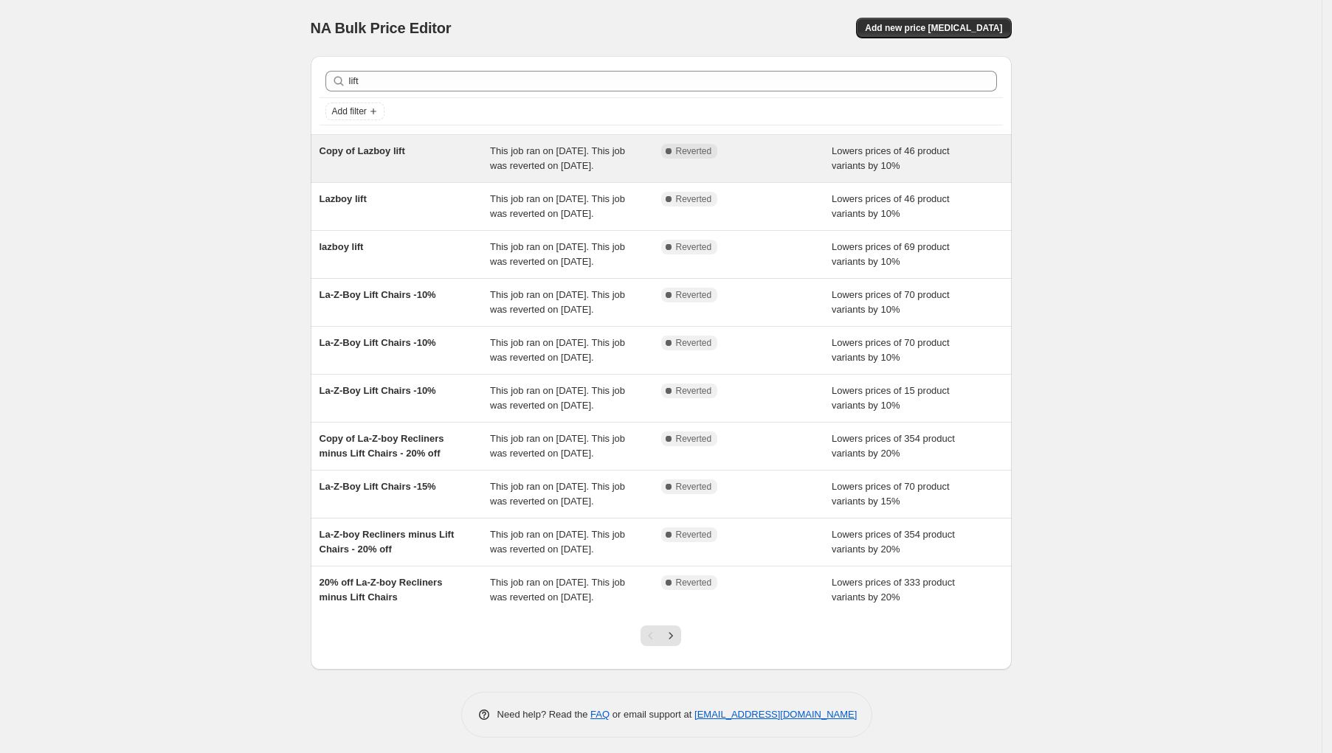
click at [508, 156] on span "This job ran on [DATE]. This job was reverted on [DATE]." at bounding box center [557, 158] width 135 height 26
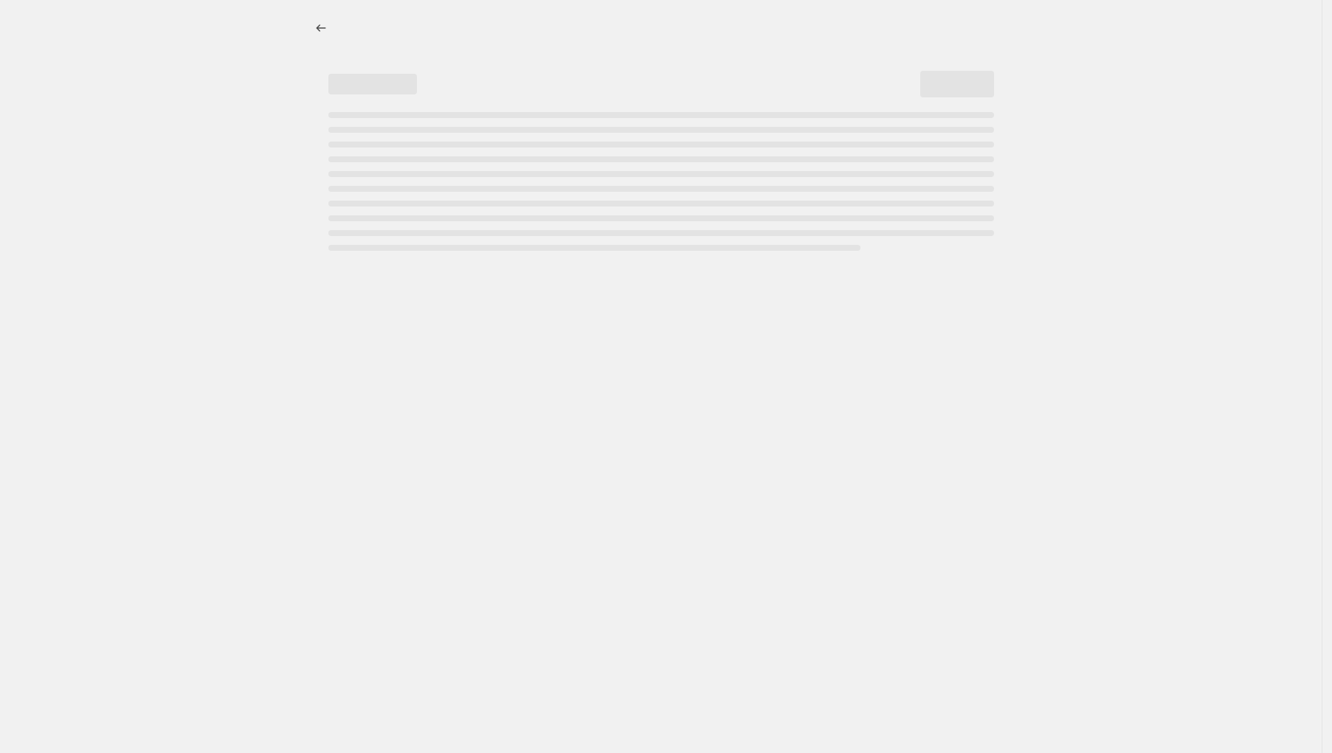
select select "percentage"
select select "pp"
select select "product_type"
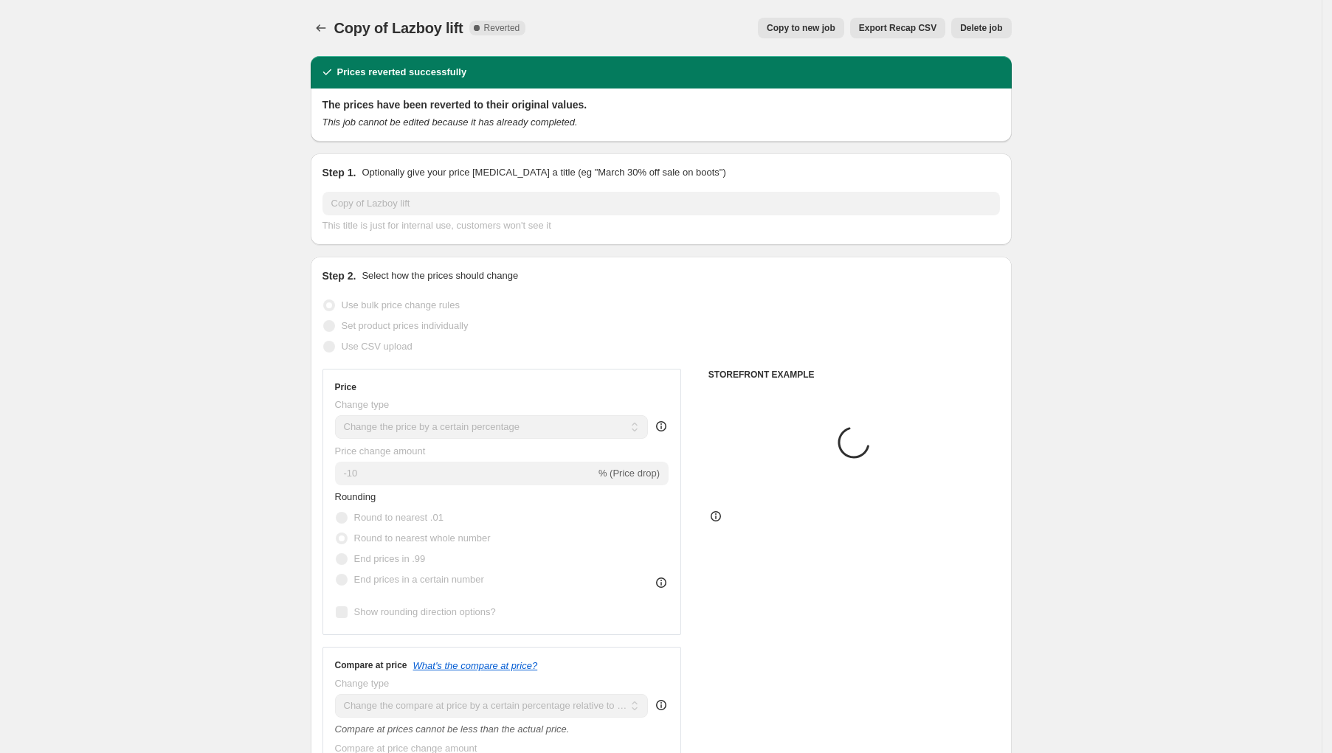
click at [780, 23] on span "Copy to new job" at bounding box center [801, 28] width 69 height 12
select select "percentage"
select select "pp"
select select "product_type"
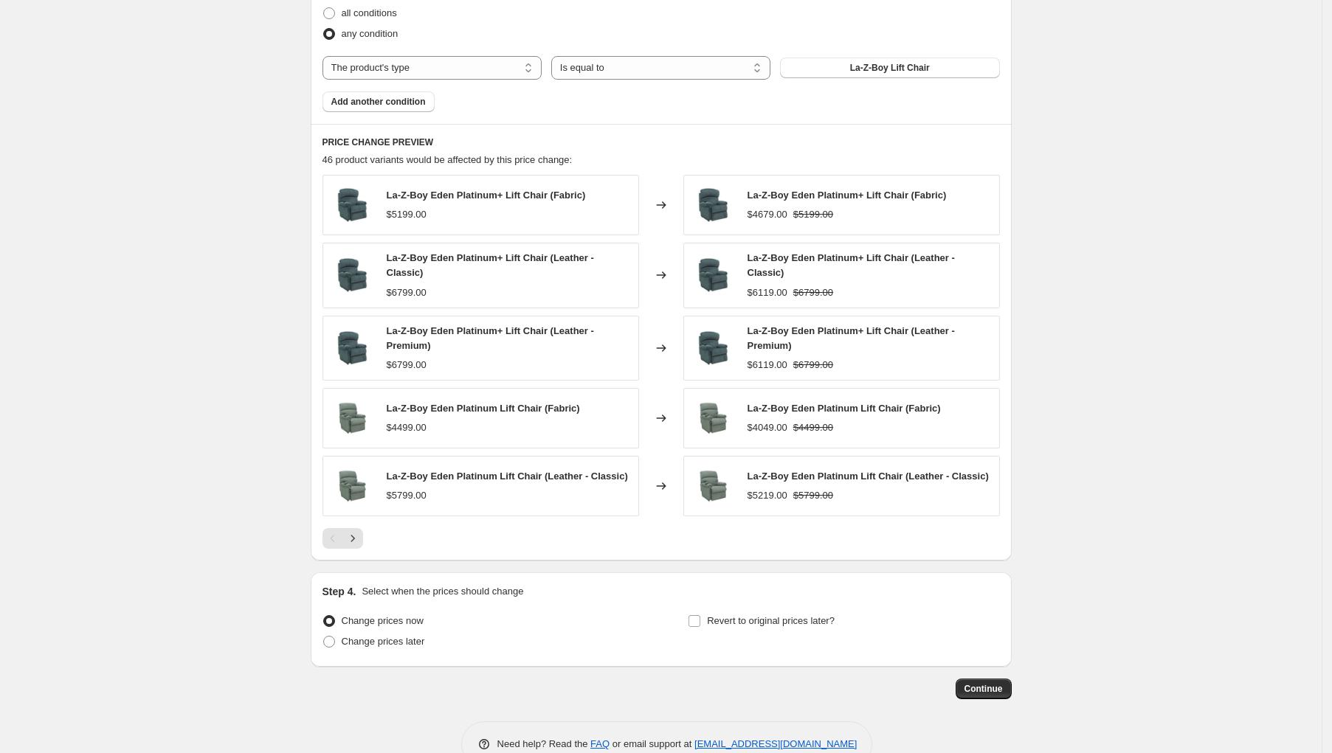
scroll to position [1183, 0]
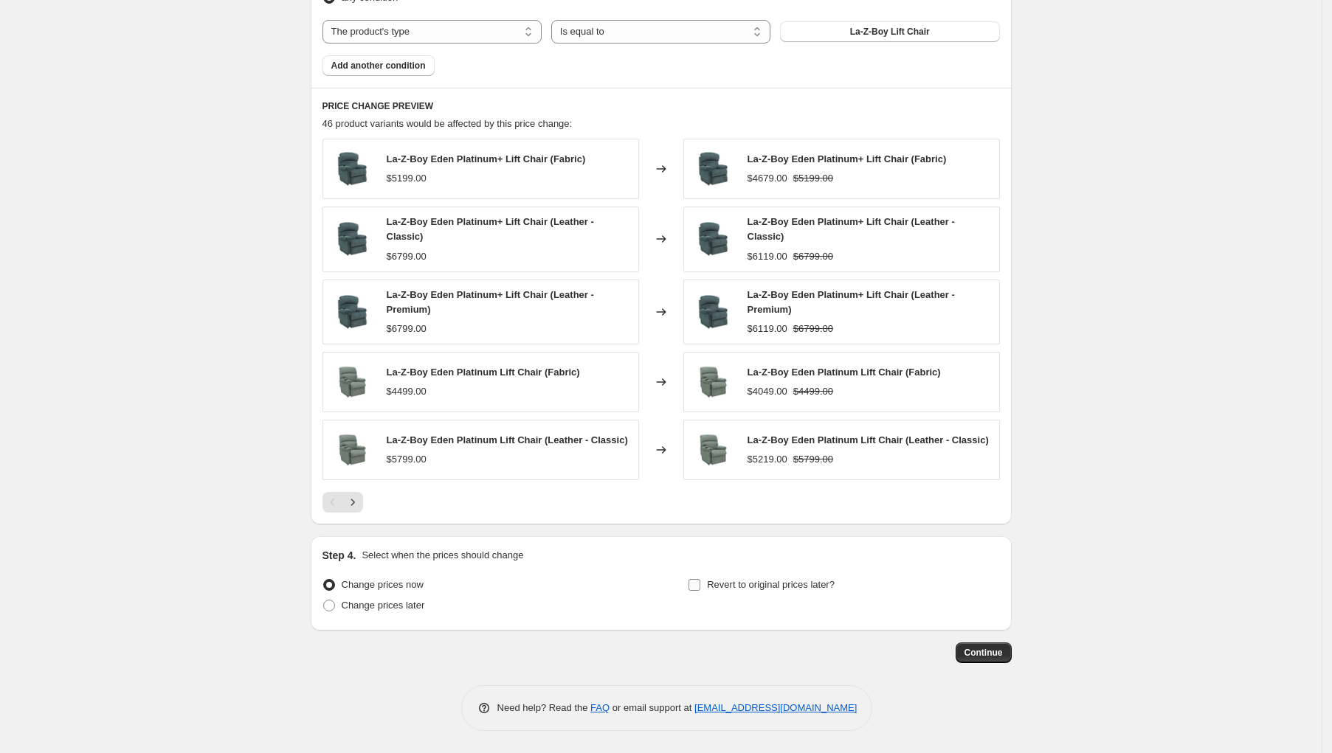
click at [728, 578] on span "Revert to original prices later?" at bounding box center [771, 585] width 128 height 15
click at [700, 579] on input "Revert to original prices later?" at bounding box center [694, 585] width 12 height 12
checkbox input "true"
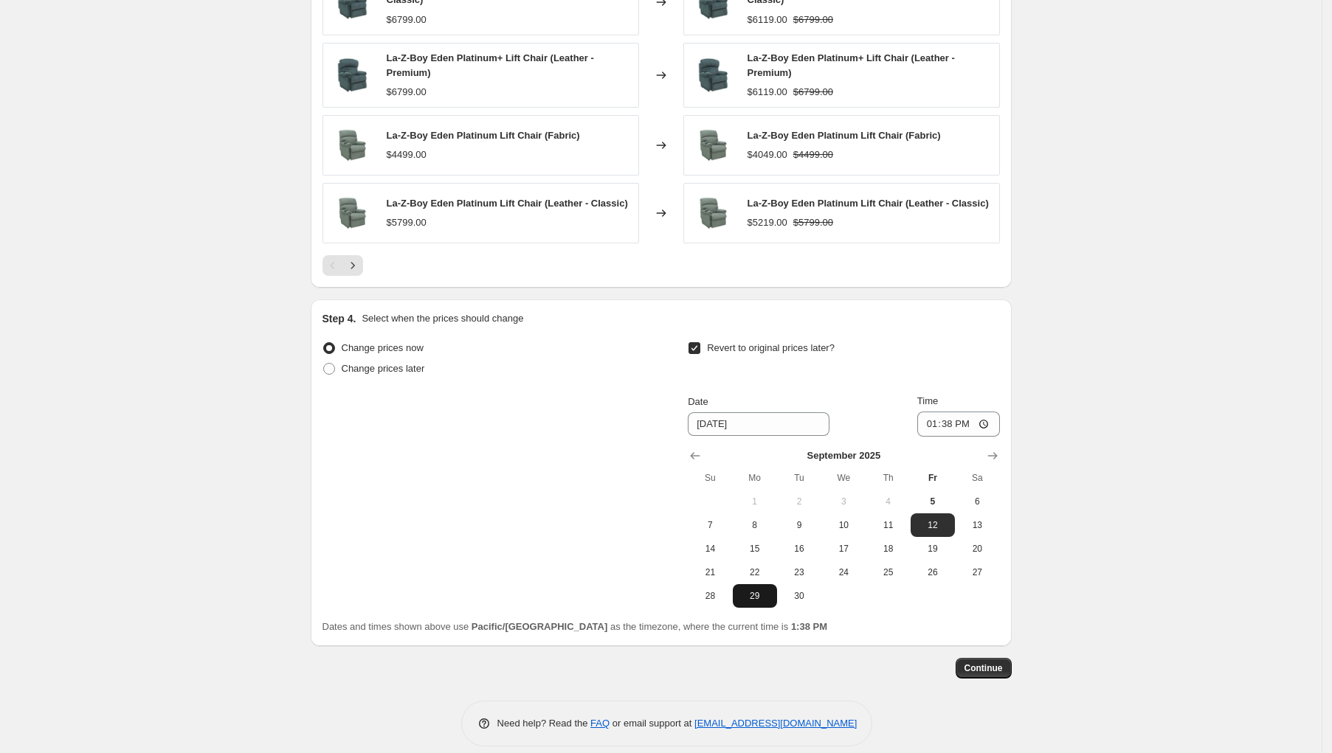
scroll to position [1435, 0]
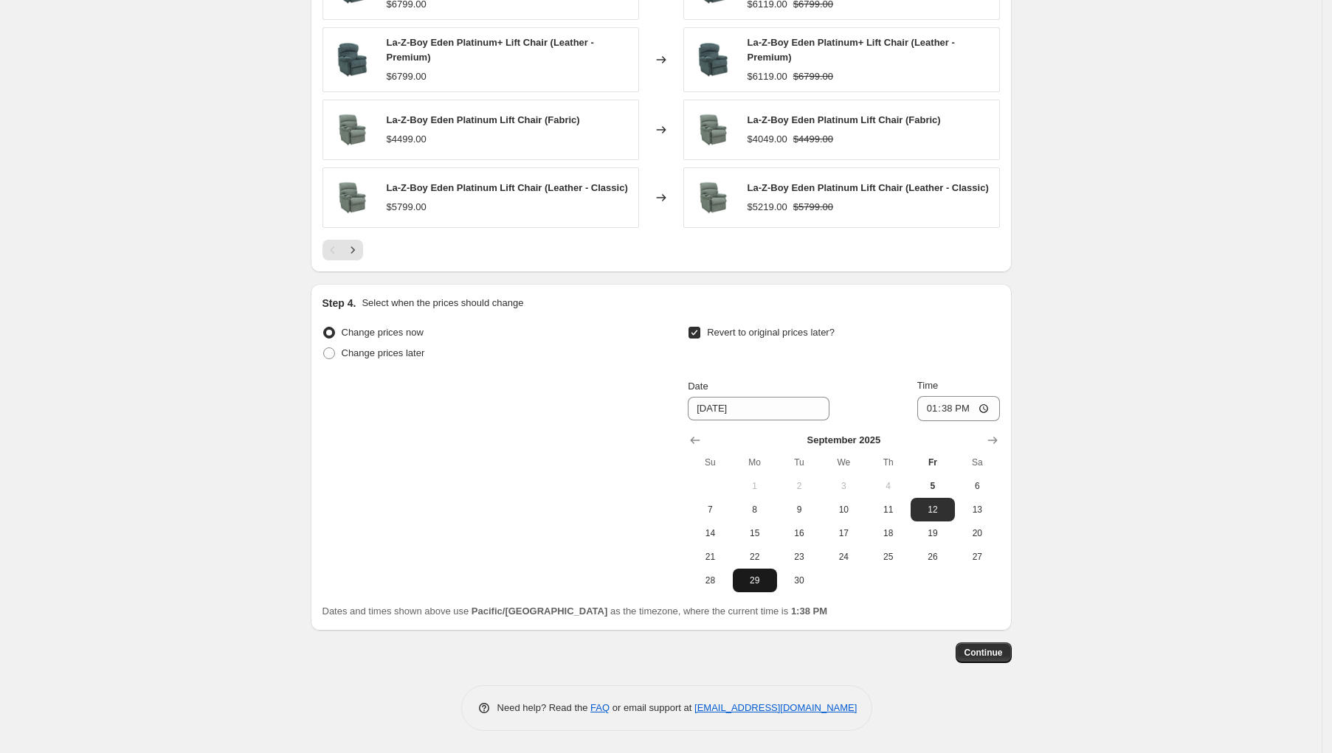
click at [764, 580] on span "29" at bounding box center [755, 581] width 32 height 12
type input "[DATE]"
click at [930, 408] on input "13:38" at bounding box center [958, 408] width 83 height 25
type input "21:38"
click at [987, 652] on span "Continue" at bounding box center [983, 653] width 38 height 12
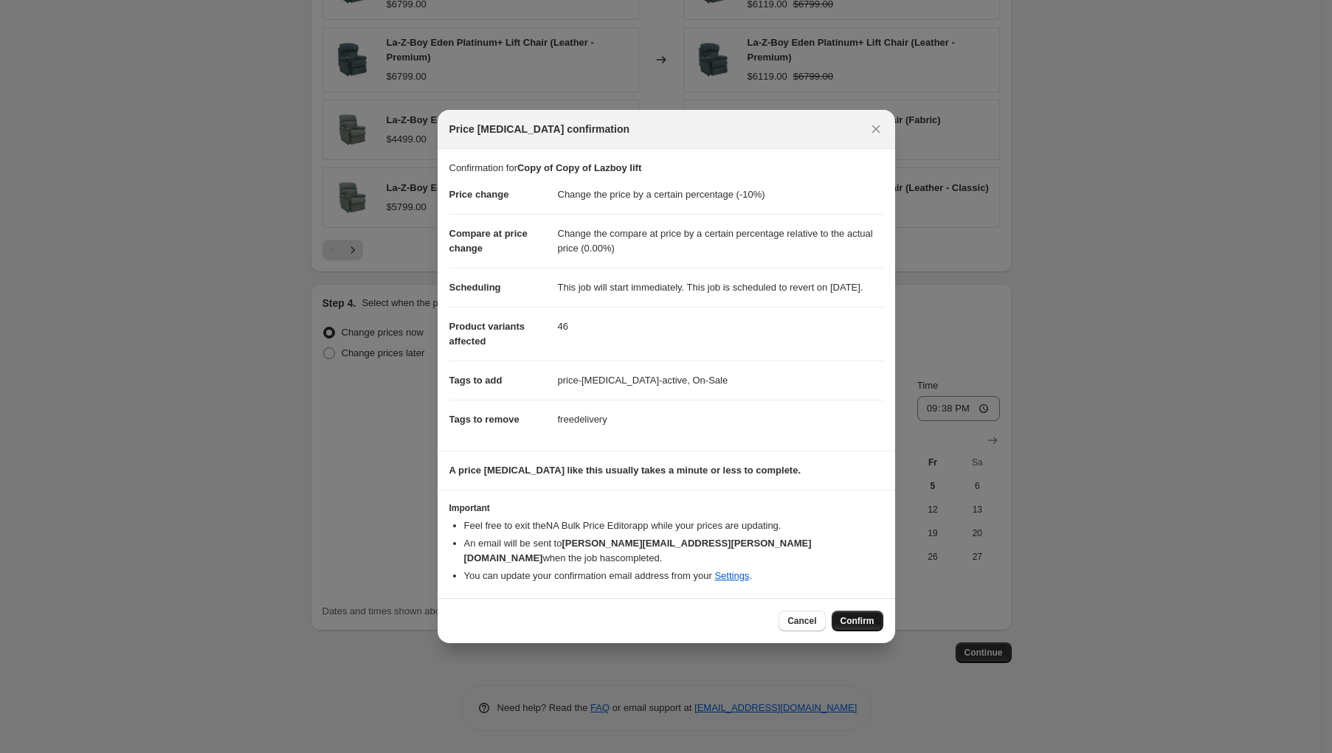
click at [849, 622] on span "Confirm" at bounding box center [857, 621] width 34 height 12
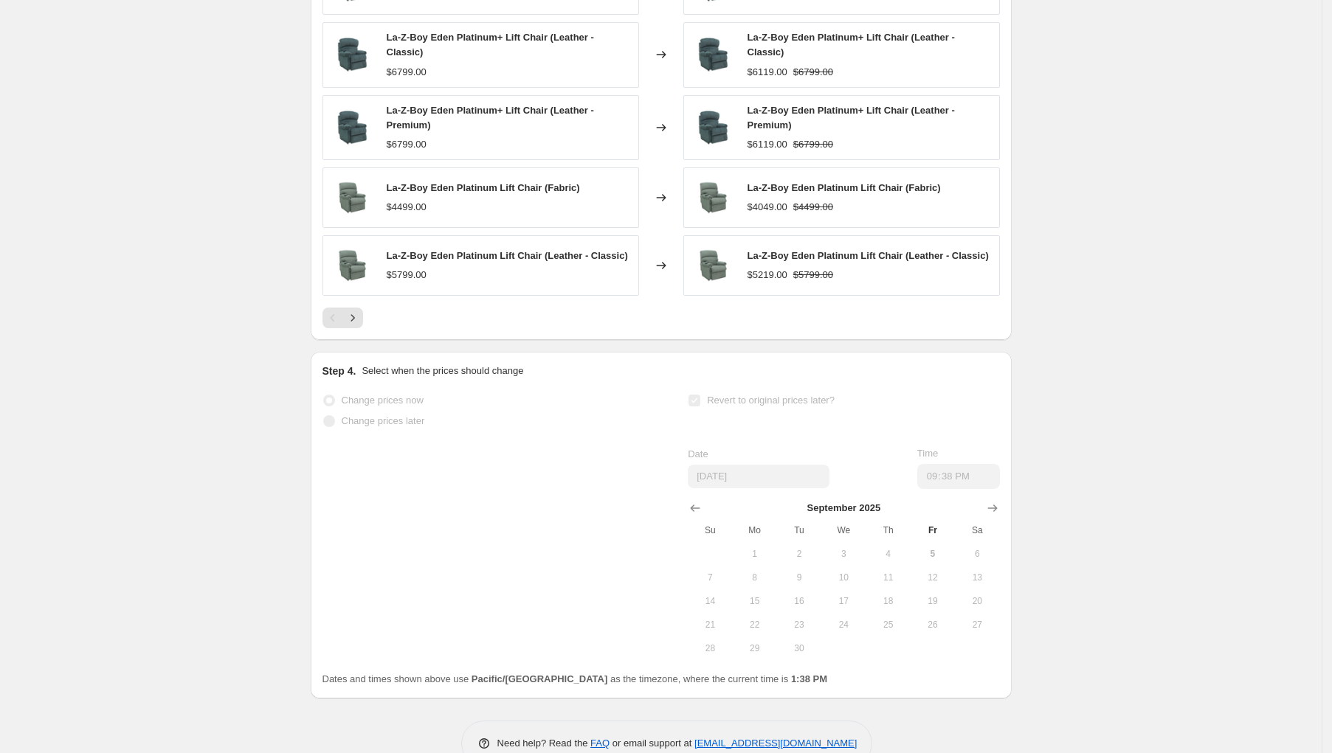
scroll to position [1473, 0]
select select "percentage"
select select "pp"
select select "product_type"
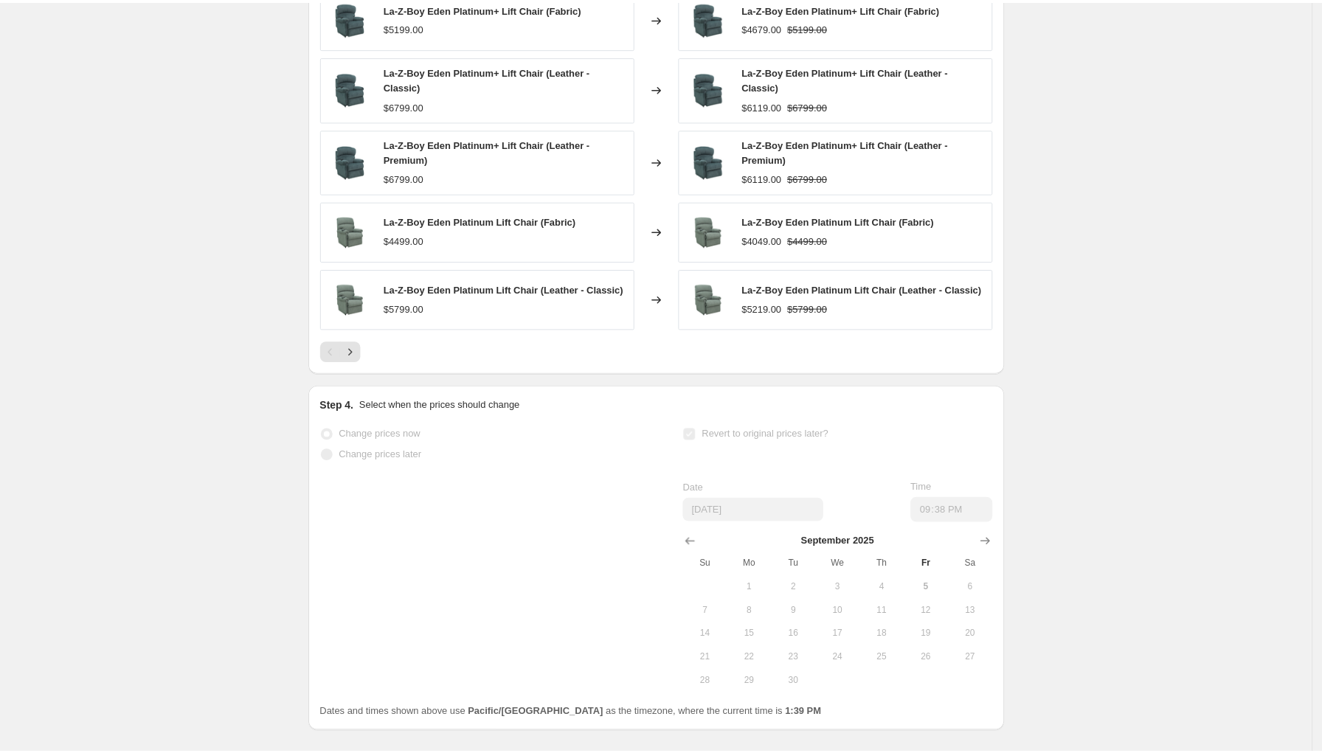
scroll to position [0, 0]
